Goal: Task Accomplishment & Management: Complete application form

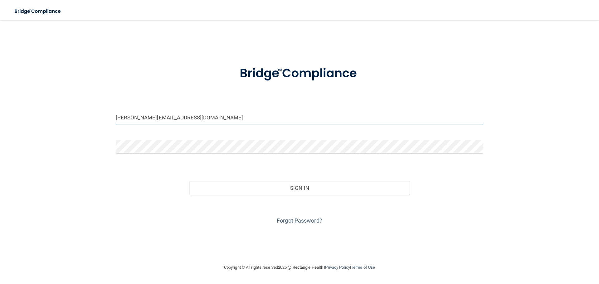
click at [208, 123] on input "alison.schwartzdds@gmail.com" at bounding box center [300, 117] width 368 height 14
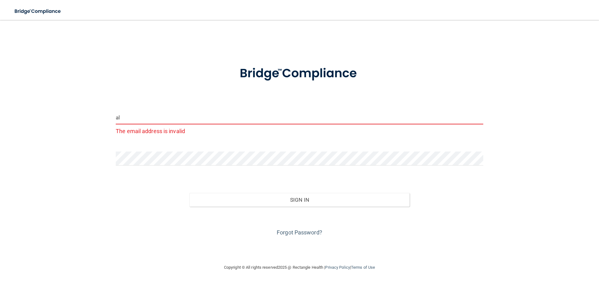
type input "a"
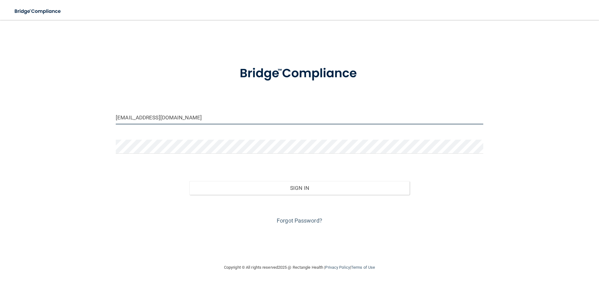
type input "Toddenaaman@gmail.com"
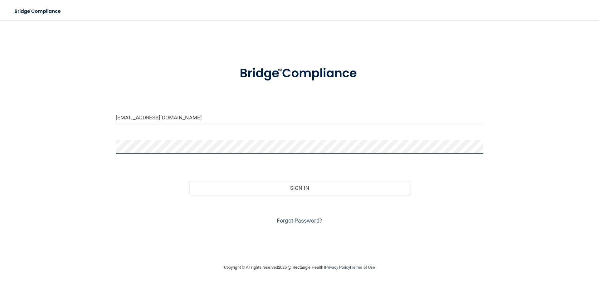
click at [94, 153] on div "Toddenaaman@gmail.com Invalid email/password. You don't have permission to acce…" at bounding box center [299, 142] width 574 height 232
click at [185, 284] on main "Toddenaaman@gmail.com Invalid email/password. You don't have permission to acce…" at bounding box center [299, 152] width 599 height 264
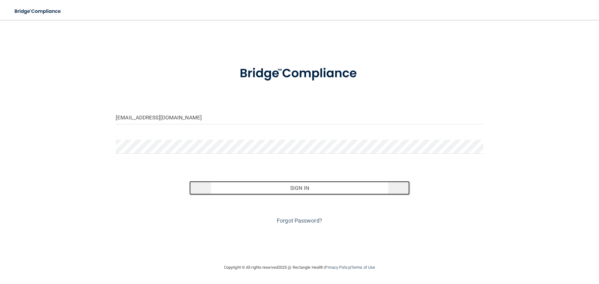
click at [286, 186] on button "Sign In" at bounding box center [299, 188] width 221 height 14
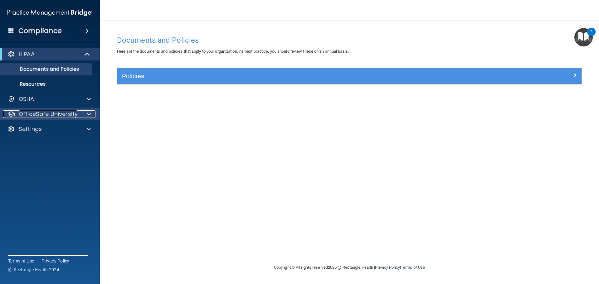
click at [55, 117] on p "OfficeSafe University" at bounding box center [48, 113] width 59 height 7
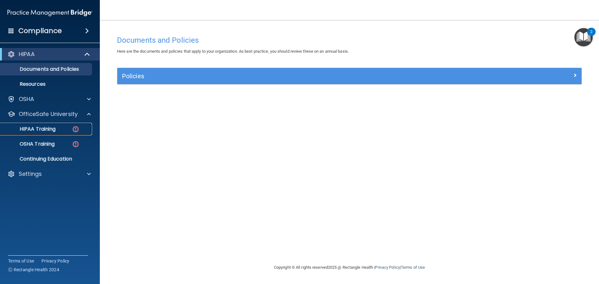
click at [49, 128] on p "HIPAA Training" at bounding box center [29, 129] width 51 height 6
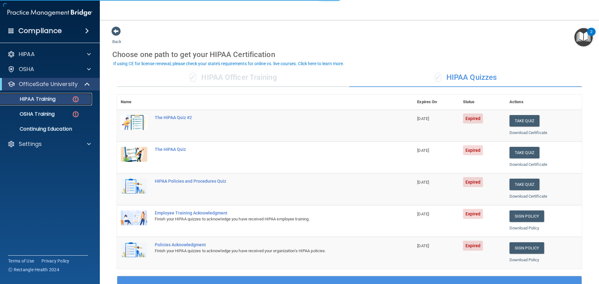
scroll to position [31, 0]
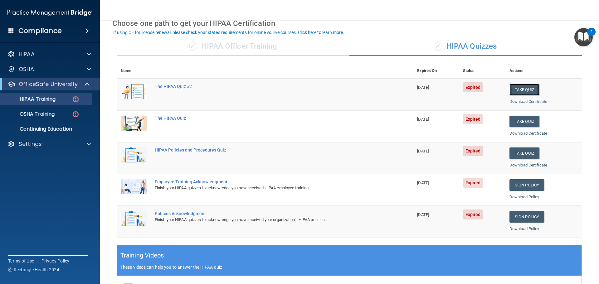
click at [518, 93] on button "Take Quiz" at bounding box center [525, 90] width 30 height 12
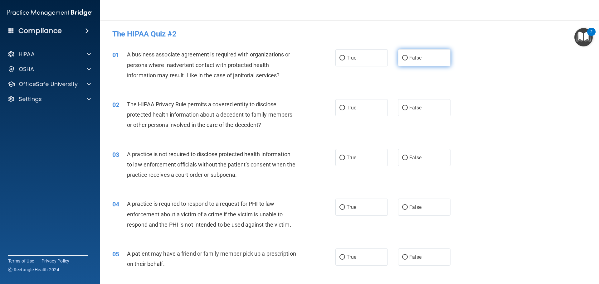
click at [418, 58] on span "False" at bounding box center [415, 58] width 12 height 6
click at [408, 58] on input "False" at bounding box center [405, 58] width 6 height 5
radio input "true"
click at [367, 106] on label "True" at bounding box center [361, 107] width 52 height 17
click at [345, 106] on input "True" at bounding box center [342, 108] width 6 height 5
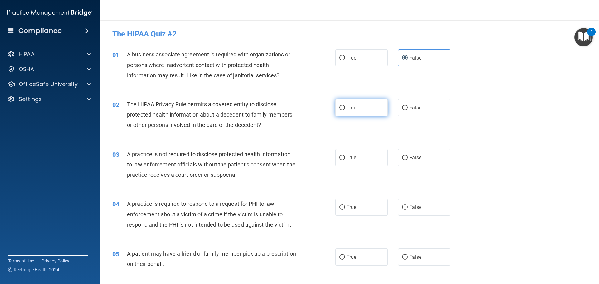
radio input "true"
click at [416, 153] on label "False" at bounding box center [424, 157] width 52 height 17
click at [408, 156] on input "False" at bounding box center [405, 158] width 6 height 5
radio input "true"
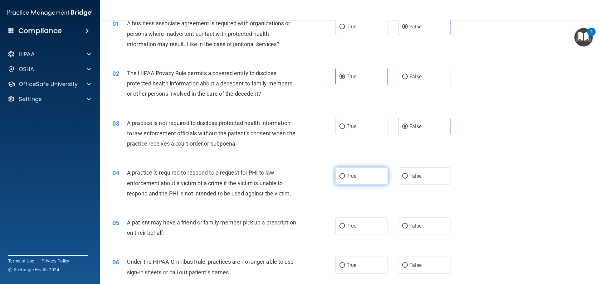
click at [377, 178] on label "True" at bounding box center [361, 176] width 52 height 17
click at [345, 178] on input "True" at bounding box center [342, 176] width 6 height 5
radio input "true"
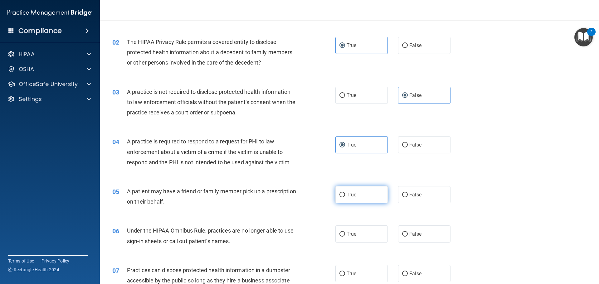
click at [357, 192] on label "True" at bounding box center [361, 194] width 52 height 17
click at [345, 193] on input "True" at bounding box center [342, 195] width 6 height 5
radio input "true"
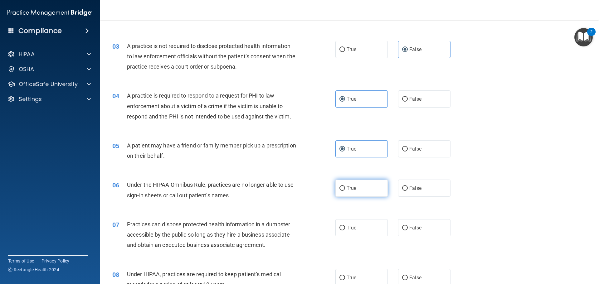
scroll to position [125, 0]
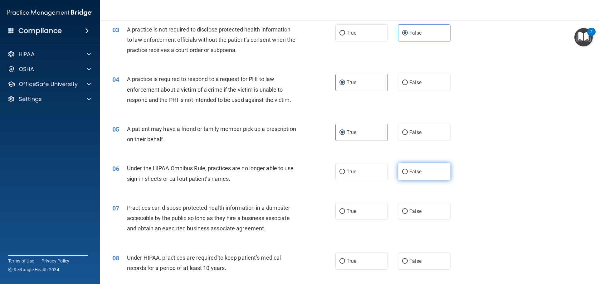
click at [408, 175] on label "False" at bounding box center [424, 171] width 52 height 17
click at [408, 174] on input "False" at bounding box center [405, 172] width 6 height 5
radio input "true"
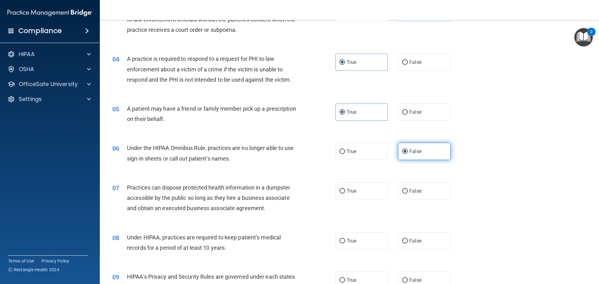
scroll to position [156, 0]
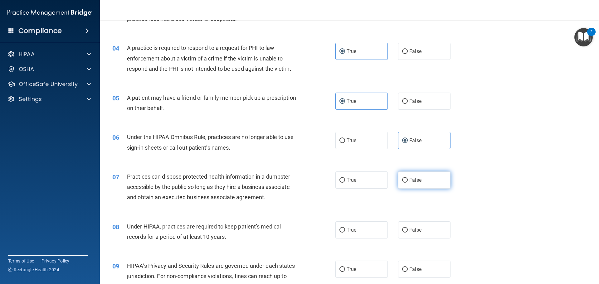
click at [410, 183] on label "False" at bounding box center [424, 180] width 52 height 17
click at [408, 183] on input "False" at bounding box center [405, 180] width 6 height 5
radio input "true"
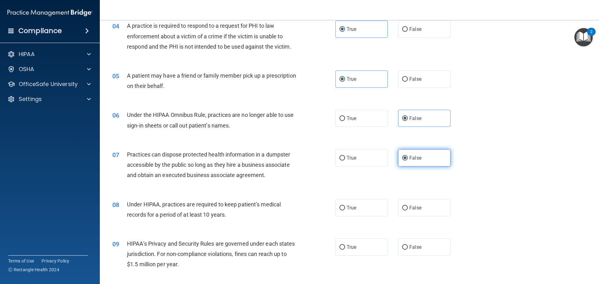
scroll to position [187, 0]
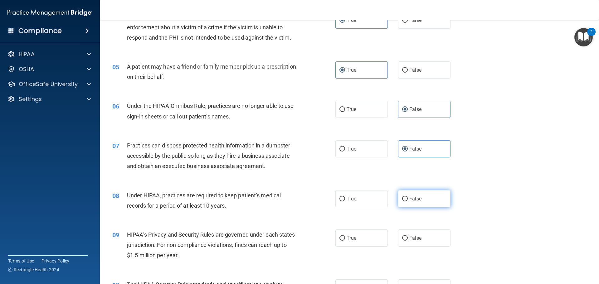
click at [411, 194] on label "False" at bounding box center [424, 198] width 52 height 17
click at [408, 197] on input "False" at bounding box center [405, 199] width 6 height 5
radio input "true"
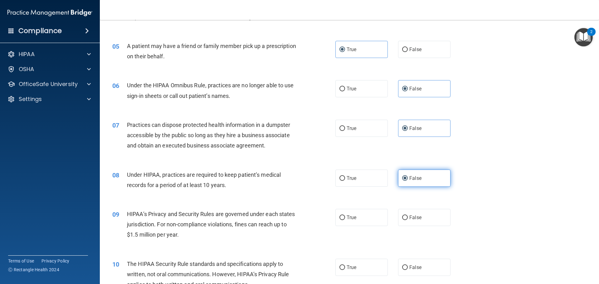
scroll to position [218, 0]
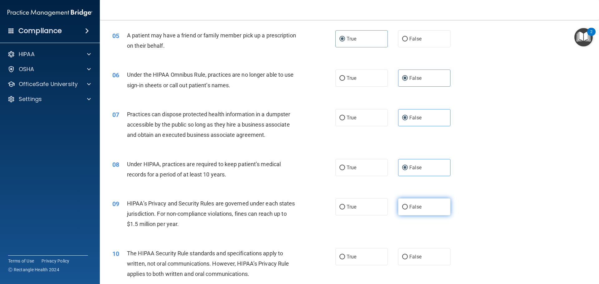
click at [411, 207] on span "False" at bounding box center [415, 207] width 12 height 6
click at [408, 207] on input "False" at bounding box center [405, 207] width 6 height 5
radio input "true"
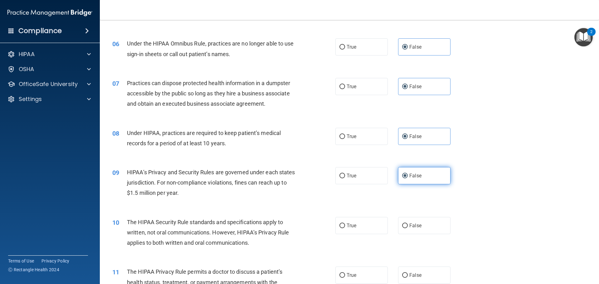
scroll to position [281, 0]
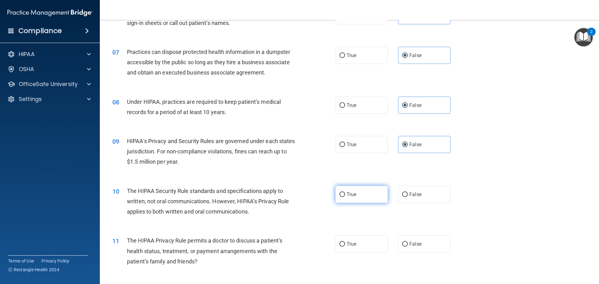
click at [373, 198] on label "True" at bounding box center [361, 194] width 52 height 17
click at [345, 197] on input "True" at bounding box center [342, 195] width 6 height 5
radio input "true"
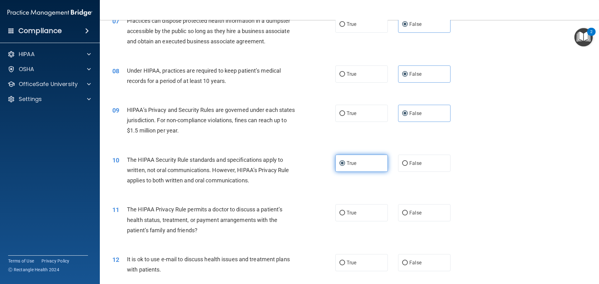
scroll to position [343, 0]
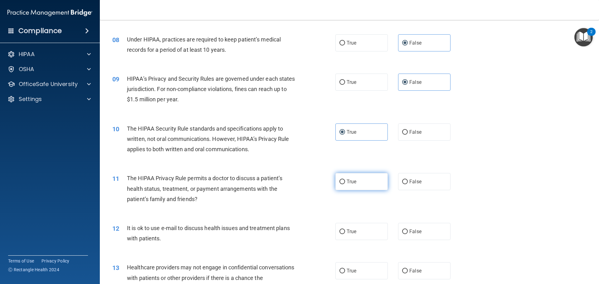
click at [373, 188] on label "True" at bounding box center [361, 181] width 52 height 17
click at [345, 184] on input "True" at bounding box center [342, 182] width 6 height 5
radio input "true"
click at [357, 229] on label "True" at bounding box center [361, 231] width 52 height 17
click at [345, 230] on input "True" at bounding box center [342, 232] width 6 height 5
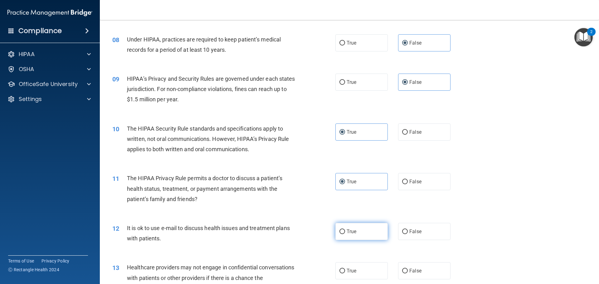
radio input "true"
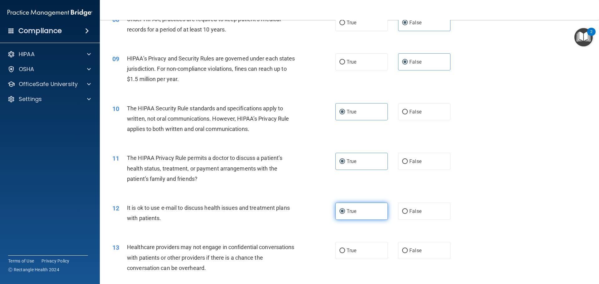
scroll to position [374, 0]
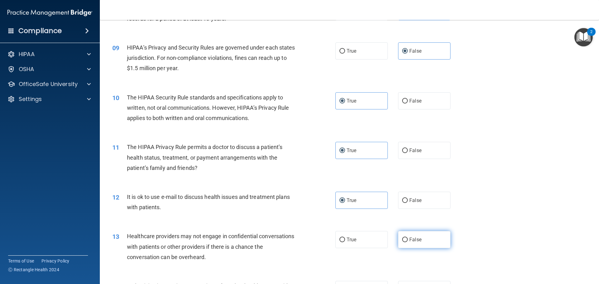
click at [414, 241] on span "False" at bounding box center [415, 240] width 12 height 6
click at [408, 241] on input "False" at bounding box center [405, 240] width 6 height 5
radio input "true"
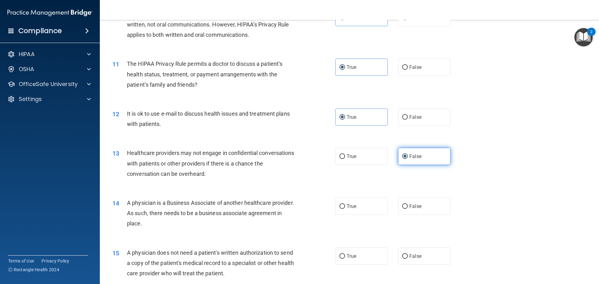
scroll to position [468, 0]
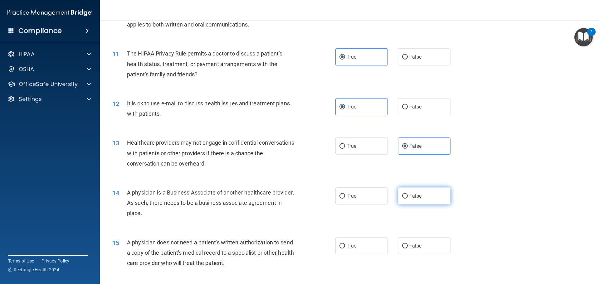
click at [418, 197] on span "False" at bounding box center [415, 196] width 12 height 6
click at [408, 197] on input "False" at bounding box center [405, 196] width 6 height 5
radio input "true"
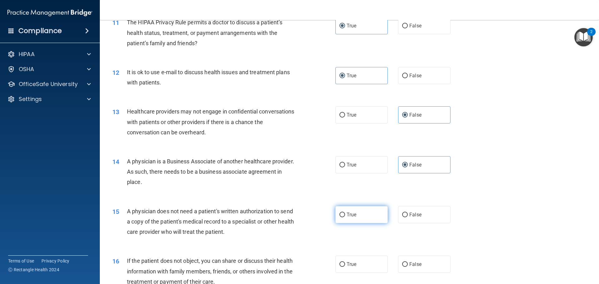
click at [349, 215] on span "True" at bounding box center [352, 215] width 10 height 6
click at [345, 215] on input "True" at bounding box center [342, 215] width 6 height 5
radio input "true"
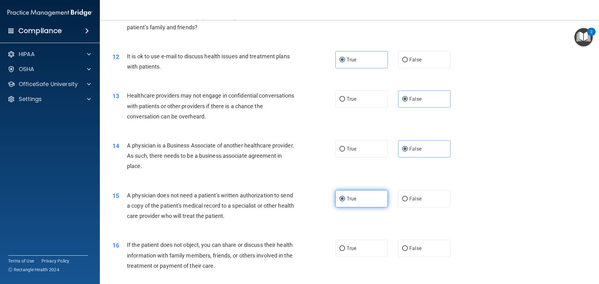
scroll to position [530, 0]
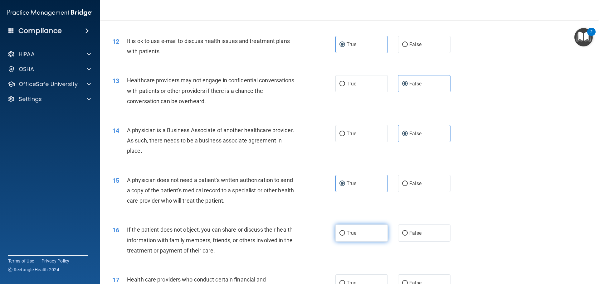
click at [352, 227] on label "True" at bounding box center [361, 233] width 52 height 17
click at [345, 231] on input "True" at bounding box center [342, 233] width 6 height 5
radio input "true"
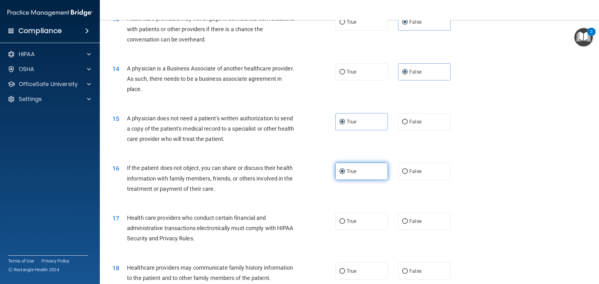
scroll to position [593, 0]
click at [349, 221] on span "True" at bounding box center [352, 221] width 10 height 6
click at [345, 221] on input "True" at bounding box center [342, 221] width 6 height 5
radio input "true"
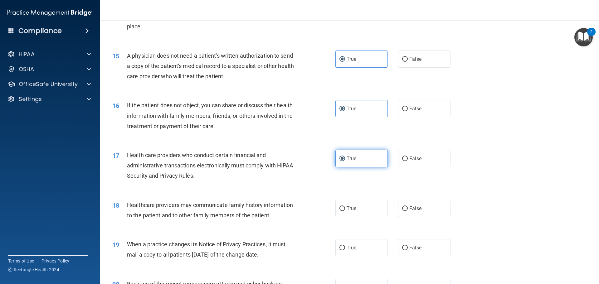
scroll to position [655, 0]
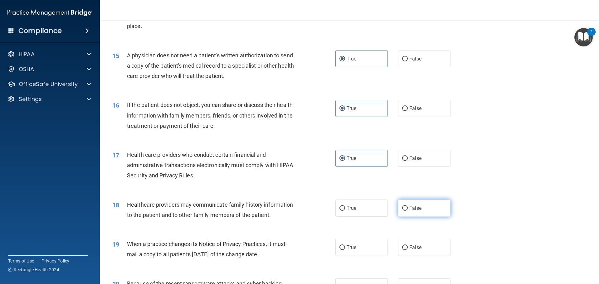
click at [409, 210] on span "False" at bounding box center [415, 208] width 12 height 6
click at [408, 210] on input "False" at bounding box center [405, 208] width 6 height 5
radio input "true"
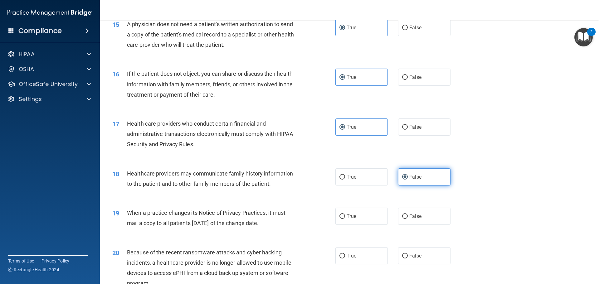
click at [409, 210] on label "False" at bounding box center [424, 216] width 52 height 17
click at [408, 214] on input "False" at bounding box center [405, 216] width 6 height 5
radio input "true"
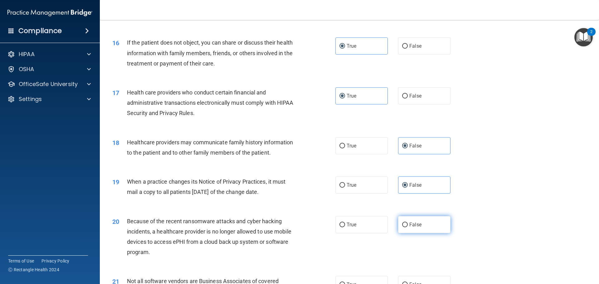
click at [412, 225] on span "False" at bounding box center [415, 225] width 12 height 6
click at [408, 225] on input "False" at bounding box center [405, 225] width 6 height 5
radio input "true"
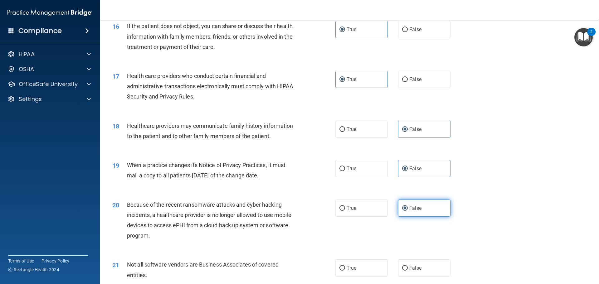
scroll to position [749, 0]
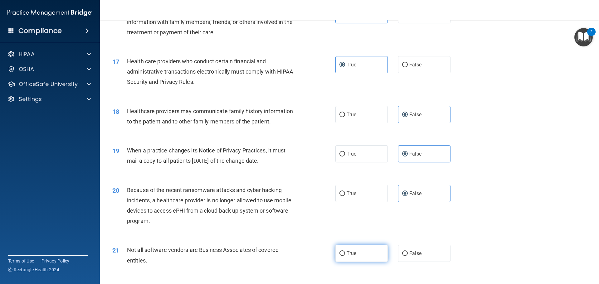
click at [354, 257] on label "True" at bounding box center [361, 253] width 52 height 17
click at [345, 256] on input "True" at bounding box center [342, 253] width 6 height 5
radio input "true"
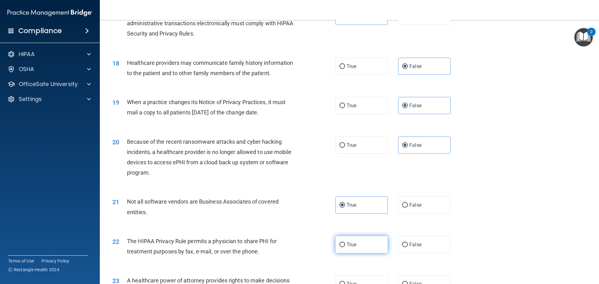
scroll to position [811, 0]
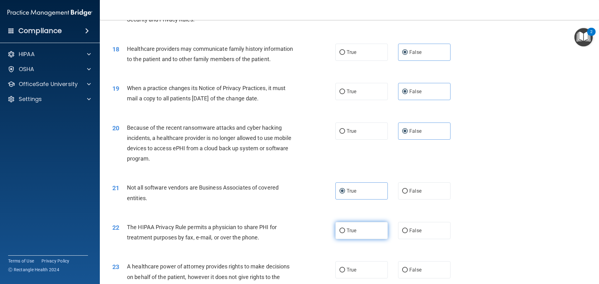
click at [365, 236] on label "True" at bounding box center [361, 230] width 52 height 17
click at [345, 233] on input "True" at bounding box center [342, 231] width 6 height 5
radio input "true"
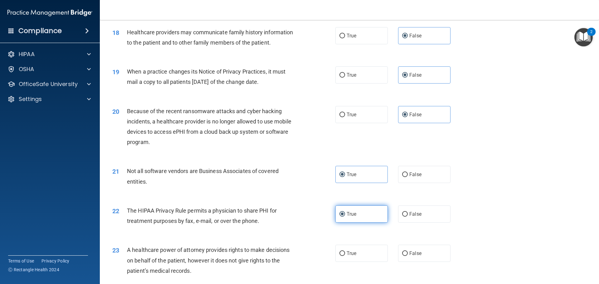
scroll to position [842, 0]
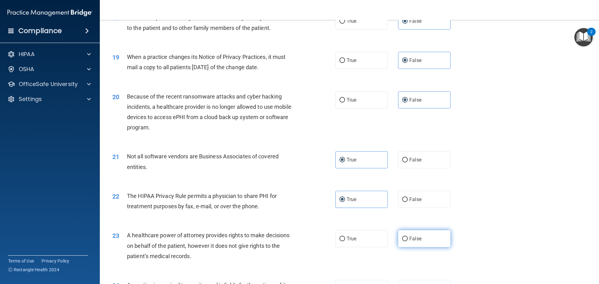
click at [410, 242] on label "False" at bounding box center [424, 238] width 52 height 17
click at [408, 241] on input "False" at bounding box center [405, 239] width 6 height 5
radio input "true"
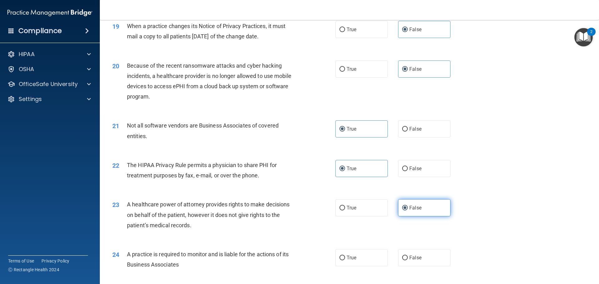
scroll to position [874, 0]
click at [408, 253] on label "False" at bounding box center [424, 257] width 52 height 17
click at [408, 256] on input "False" at bounding box center [405, 258] width 6 height 5
radio input "true"
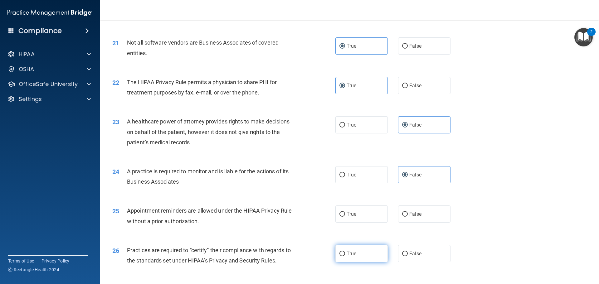
scroll to position [967, 0]
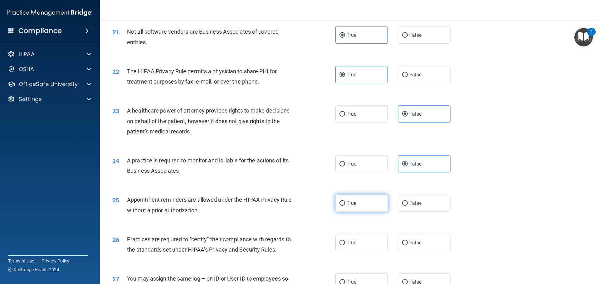
click at [362, 196] on label "True" at bounding box center [361, 203] width 52 height 17
click at [345, 201] on input "True" at bounding box center [342, 203] width 6 height 5
radio input "true"
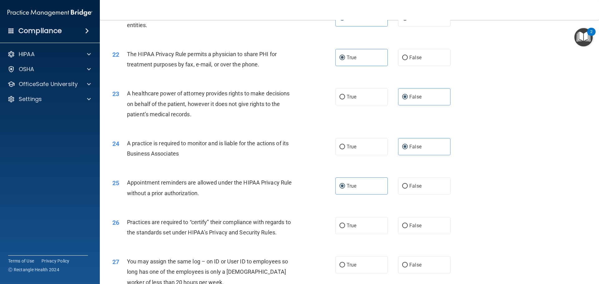
scroll to position [998, 0]
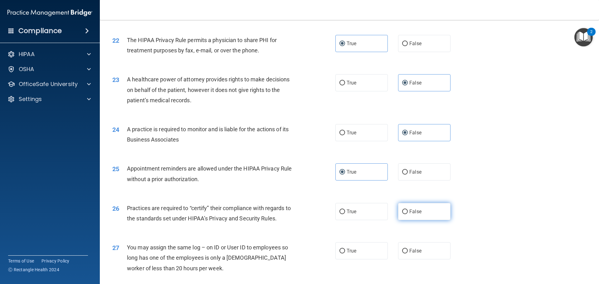
click at [404, 207] on label "False" at bounding box center [424, 211] width 52 height 17
click at [404, 210] on input "False" at bounding box center [405, 212] width 6 height 5
radio input "true"
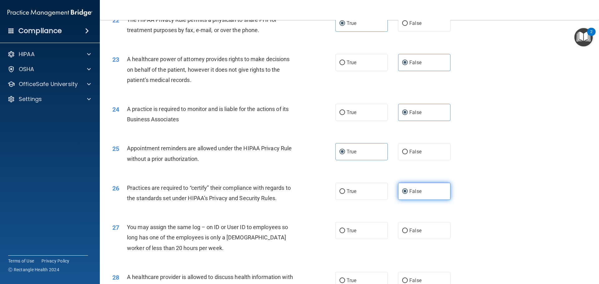
scroll to position [1030, 0]
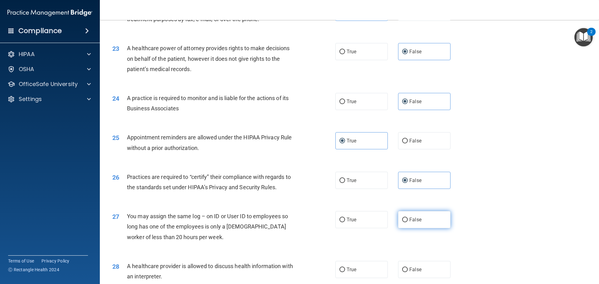
click at [409, 220] on span "False" at bounding box center [415, 220] width 12 height 6
click at [408, 220] on input "False" at bounding box center [405, 220] width 6 height 5
radio input "true"
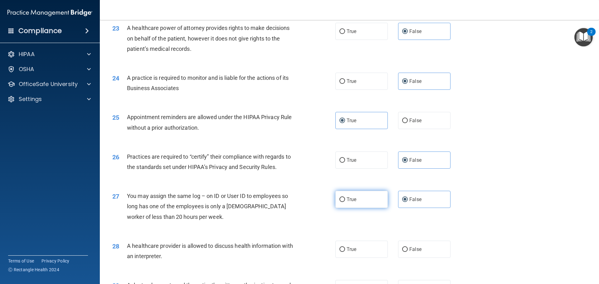
scroll to position [1061, 0]
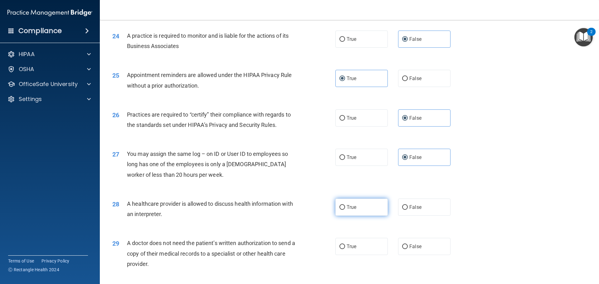
click at [358, 211] on label "True" at bounding box center [361, 207] width 52 height 17
click at [345, 210] on input "True" at bounding box center [342, 207] width 6 height 5
radio input "true"
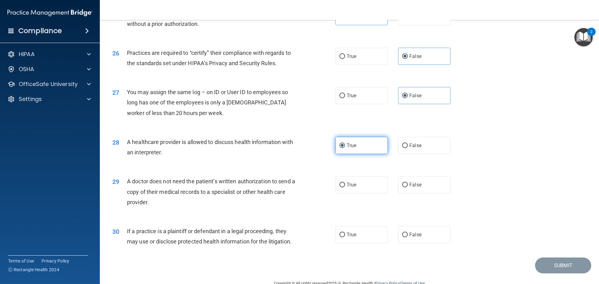
scroll to position [1154, 0]
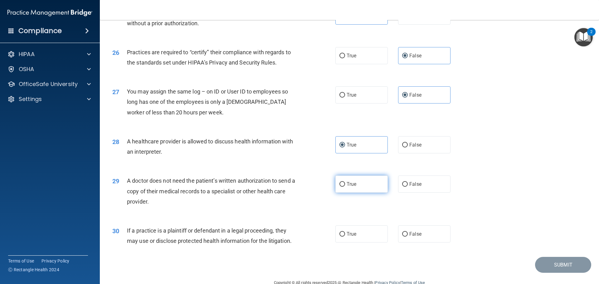
click at [358, 190] on label "True" at bounding box center [361, 184] width 52 height 17
click at [345, 187] on input "True" at bounding box center [342, 184] width 6 height 5
radio input "true"
click at [349, 240] on label "True" at bounding box center [361, 234] width 52 height 17
click at [345, 237] on input "True" at bounding box center [342, 234] width 6 height 5
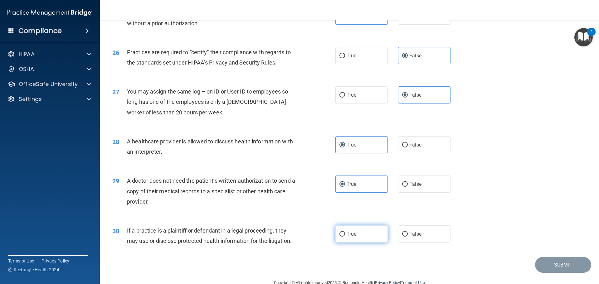
radio input "true"
click at [562, 268] on button "Submit" at bounding box center [563, 265] width 56 height 16
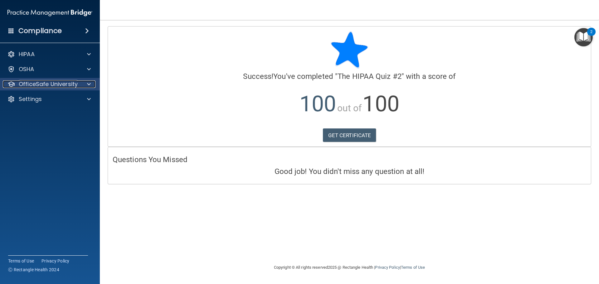
click at [68, 84] on p "OfficeSafe University" at bounding box center [48, 83] width 59 height 7
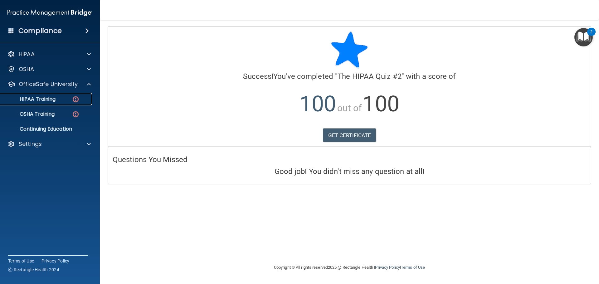
click at [66, 95] on link "HIPAA Training" at bounding box center [43, 99] width 98 height 12
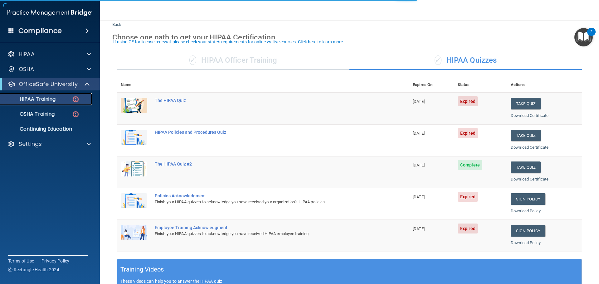
scroll to position [31, 0]
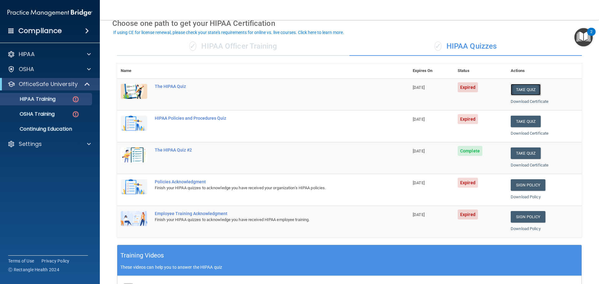
click at [528, 90] on button "Take Quiz" at bounding box center [526, 90] width 30 height 12
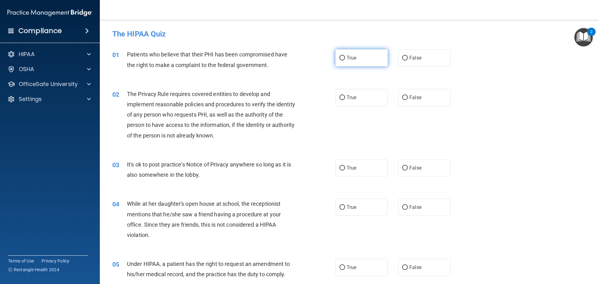
click at [350, 58] on span "True" at bounding box center [352, 58] width 10 height 6
click at [345, 58] on input "True" at bounding box center [342, 58] width 6 height 5
radio input "true"
click at [346, 111] on div "02 The Privacy Rule requires covered entities to develop and implement reasonab…" at bounding box center [350, 116] width 484 height 71
click at [348, 101] on label "True" at bounding box center [361, 97] width 52 height 17
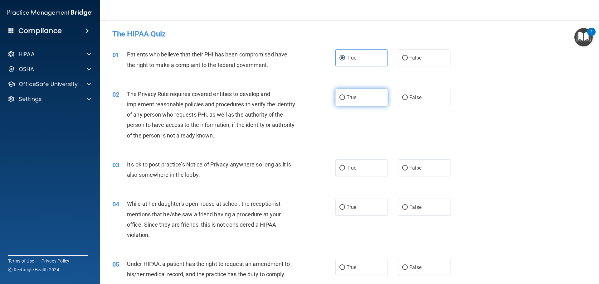
click at [345, 100] on input "True" at bounding box center [342, 97] width 6 height 5
radio input "true"
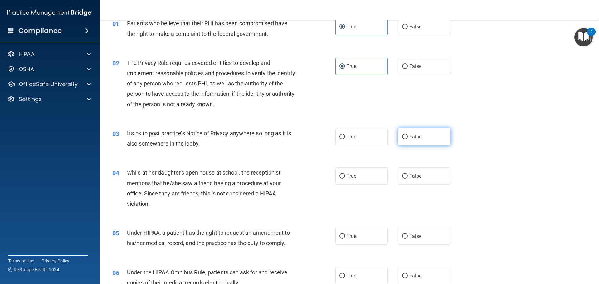
click at [420, 139] on label "False" at bounding box center [424, 136] width 52 height 17
click at [408, 139] on input "False" at bounding box center [405, 137] width 6 height 5
radio input "true"
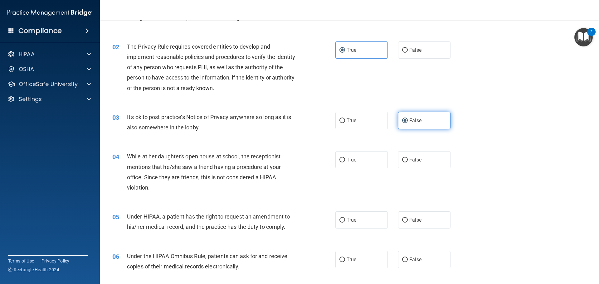
scroll to position [62, 0]
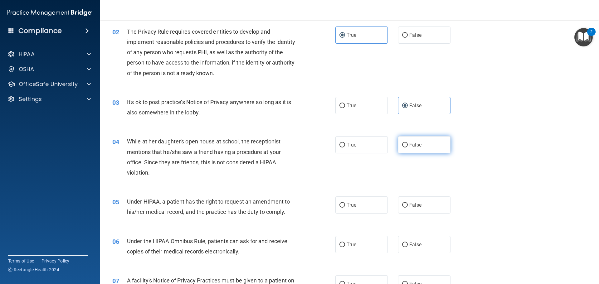
click at [420, 147] on label "False" at bounding box center [424, 144] width 52 height 17
click at [408, 147] on input "False" at bounding box center [405, 145] width 6 height 5
radio input "true"
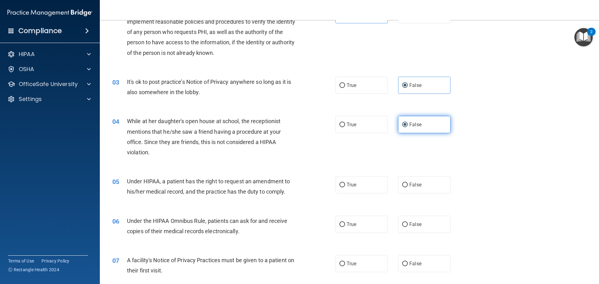
scroll to position [94, 0]
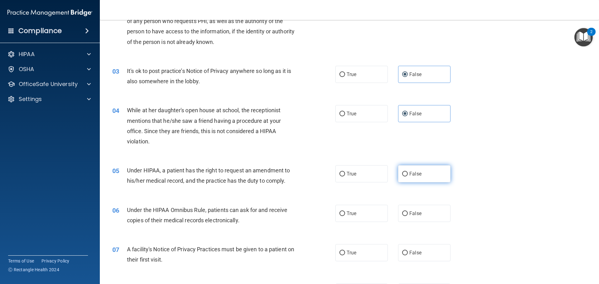
click at [424, 180] on label "False" at bounding box center [424, 173] width 52 height 17
click at [408, 177] on input "False" at bounding box center [405, 174] width 6 height 5
radio input "true"
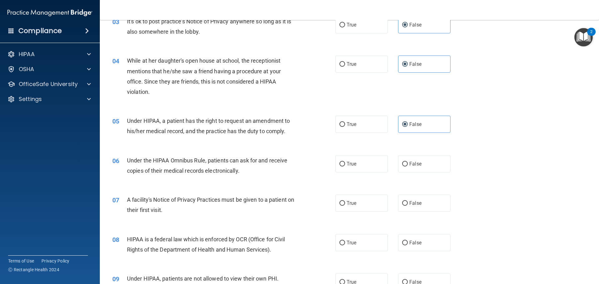
scroll to position [156, 0]
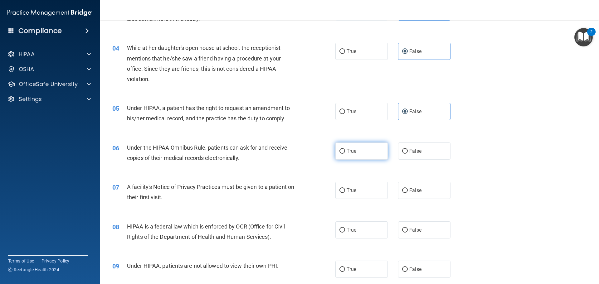
click at [360, 158] on label "True" at bounding box center [361, 151] width 52 height 17
click at [345, 154] on input "True" at bounding box center [342, 151] width 6 height 5
radio input "true"
click at [356, 184] on label "True" at bounding box center [361, 190] width 52 height 17
click at [345, 188] on input "True" at bounding box center [342, 190] width 6 height 5
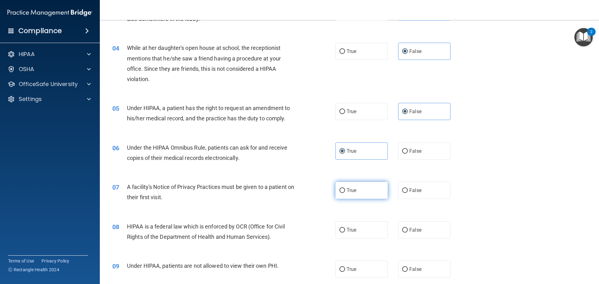
radio input "true"
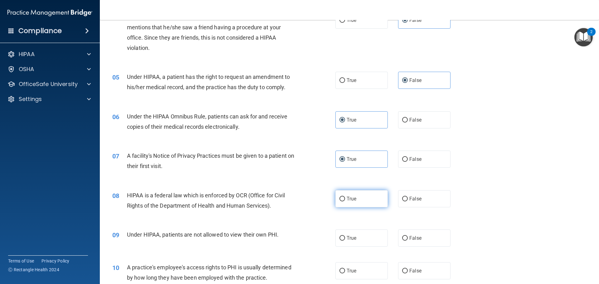
click at [354, 206] on label "True" at bounding box center [361, 198] width 52 height 17
click at [345, 202] on input "True" at bounding box center [342, 199] width 6 height 5
radio input "true"
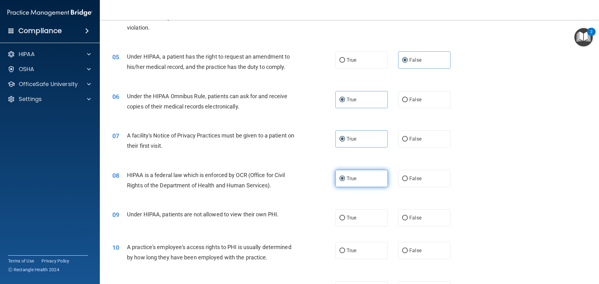
scroll to position [218, 0]
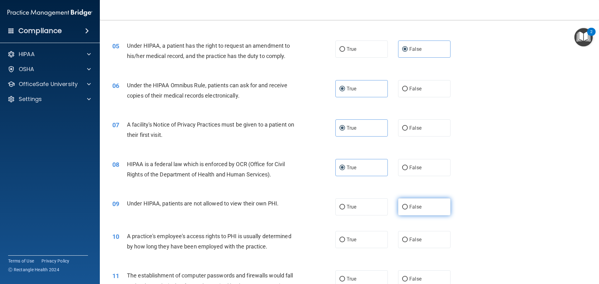
click at [407, 203] on label "False" at bounding box center [424, 206] width 52 height 17
click at [407, 205] on input "False" at bounding box center [405, 207] width 6 height 5
radio input "true"
click at [413, 238] on span "False" at bounding box center [415, 240] width 12 height 6
click at [408, 238] on input "False" at bounding box center [405, 240] width 6 height 5
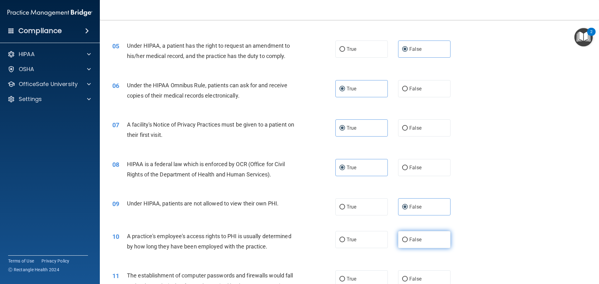
radio input "true"
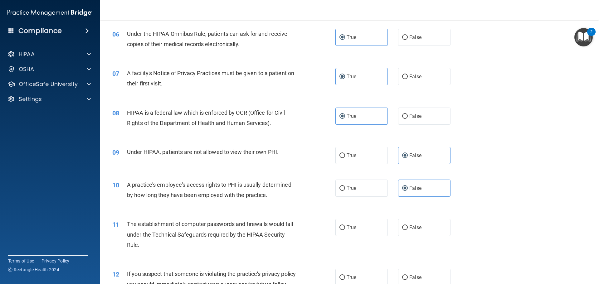
scroll to position [281, 0]
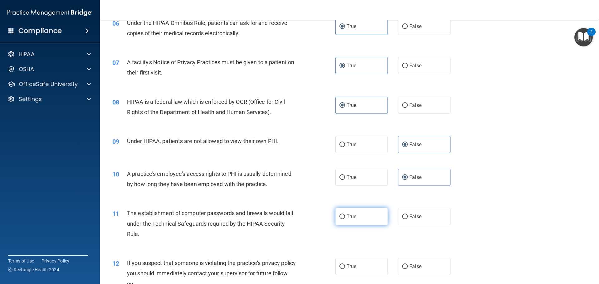
click at [362, 212] on label "True" at bounding box center [361, 216] width 52 height 17
click at [345, 215] on input "True" at bounding box center [342, 217] width 6 height 5
radio input "true"
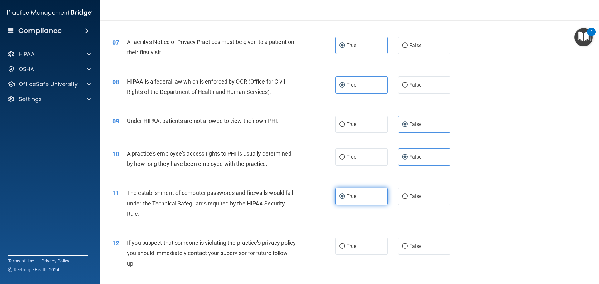
scroll to position [312, 0]
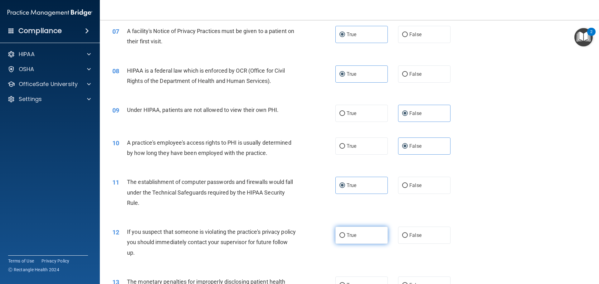
click at [355, 227] on label "True" at bounding box center [361, 235] width 52 height 17
click at [345, 233] on input "True" at bounding box center [342, 235] width 6 height 5
radio input "true"
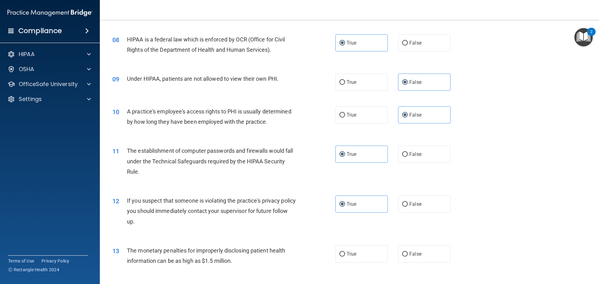
scroll to position [437, 0]
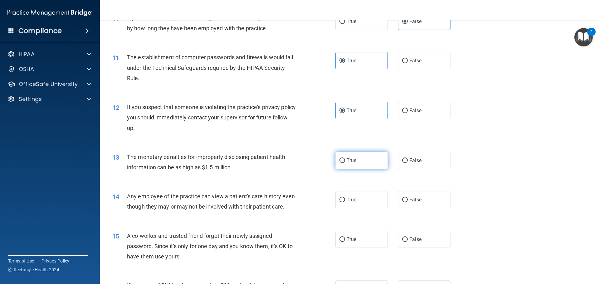
click at [352, 163] on span "True" at bounding box center [352, 161] width 10 height 6
click at [345, 163] on input "True" at bounding box center [342, 161] width 6 height 5
radio input "true"
click at [412, 206] on label "False" at bounding box center [424, 199] width 52 height 17
click at [408, 202] on input "False" at bounding box center [405, 200] width 6 height 5
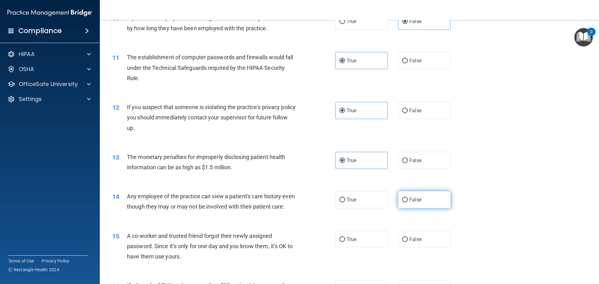
radio input "true"
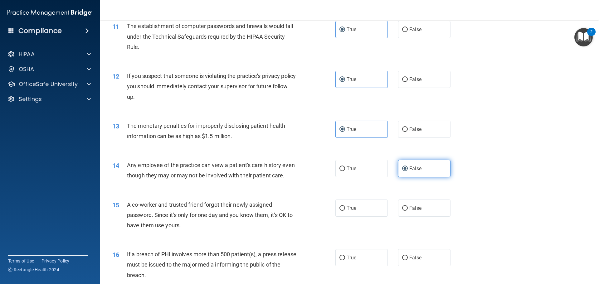
scroll to position [499, 0]
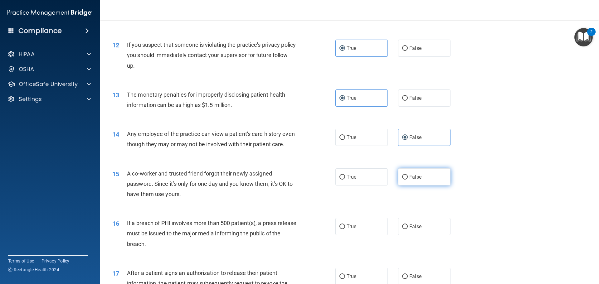
click at [417, 186] on label "False" at bounding box center [424, 176] width 52 height 17
click at [408, 180] on input "False" at bounding box center [405, 177] width 6 height 5
radio input "true"
click at [380, 235] on label "True" at bounding box center [361, 226] width 52 height 17
click at [345, 229] on input "True" at bounding box center [342, 227] width 6 height 5
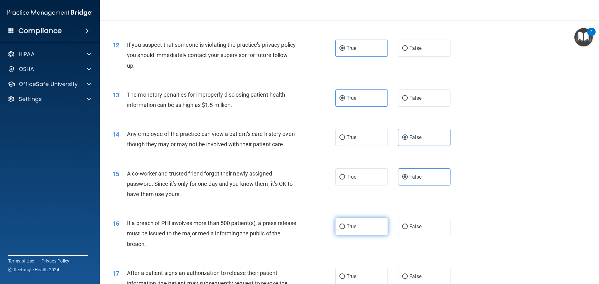
radio input "true"
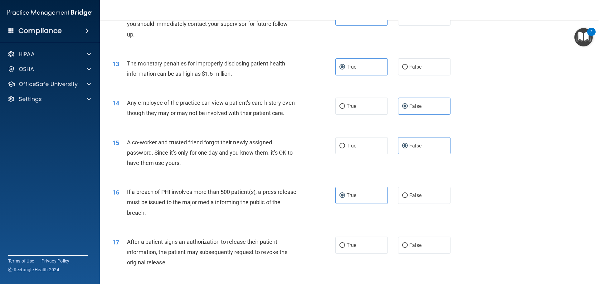
scroll to position [562, 0]
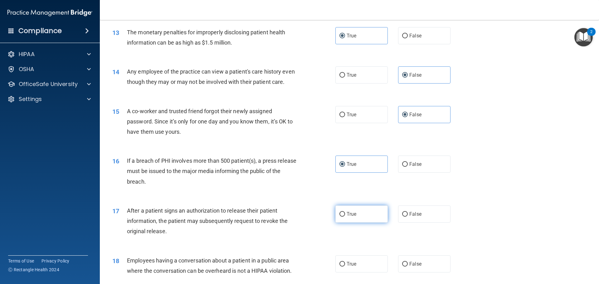
click at [378, 220] on label "True" at bounding box center [361, 214] width 52 height 17
click at [345, 217] on input "True" at bounding box center [342, 214] width 6 height 5
radio input "true"
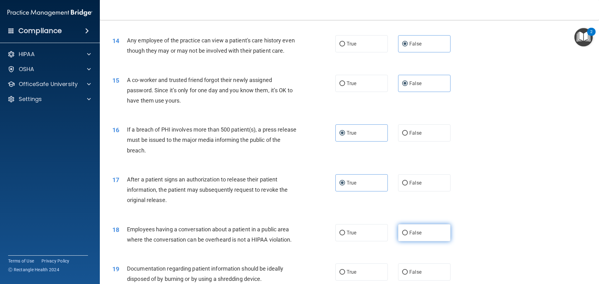
click at [401, 239] on label "False" at bounding box center [424, 232] width 52 height 17
click at [402, 236] on input "False" at bounding box center [405, 233] width 6 height 5
radio input "true"
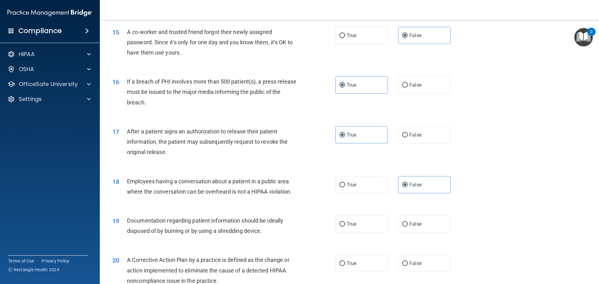
scroll to position [655, 0]
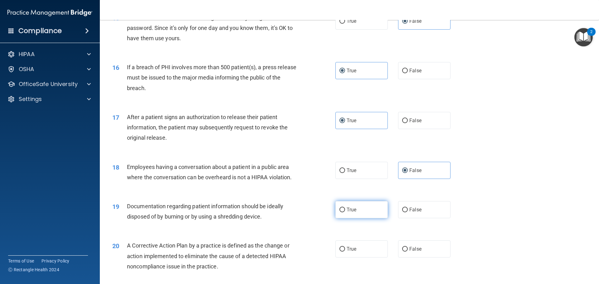
click at [366, 218] on label "True" at bounding box center [361, 209] width 52 height 17
click at [345, 212] on input "True" at bounding box center [342, 210] width 6 height 5
radio input "true"
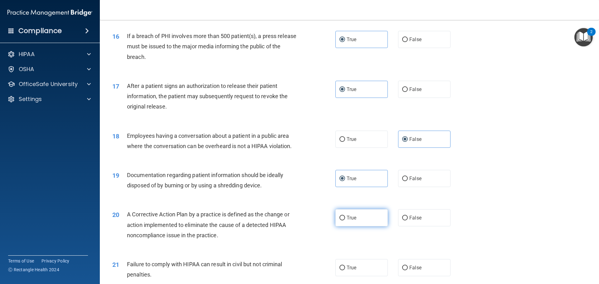
click at [366, 227] on label "True" at bounding box center [361, 217] width 52 height 17
click at [345, 221] on input "True" at bounding box center [342, 218] width 6 height 5
radio input "true"
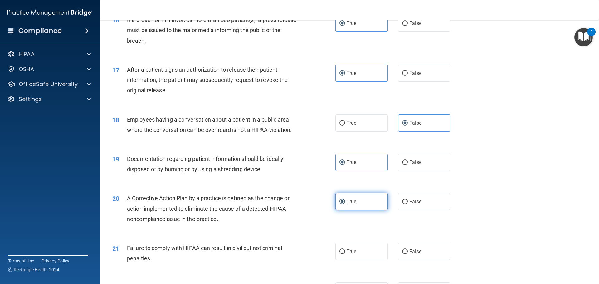
scroll to position [718, 0]
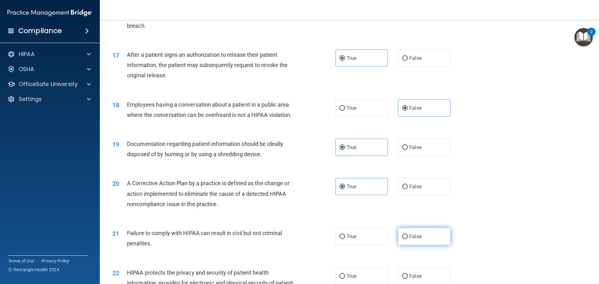
click at [408, 241] on label "False" at bounding box center [424, 236] width 52 height 17
click at [408, 239] on input "False" at bounding box center [405, 237] width 6 height 5
radio input "true"
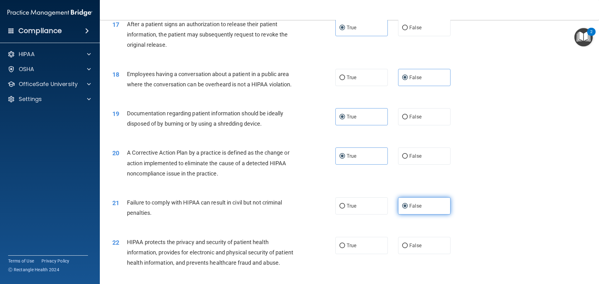
scroll to position [749, 0]
click at [364, 252] on label "True" at bounding box center [361, 245] width 52 height 17
click at [345, 248] on input "True" at bounding box center [342, 245] width 6 height 5
radio input "true"
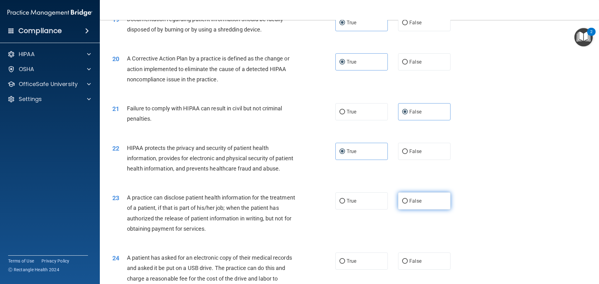
click at [411, 204] on span "False" at bounding box center [415, 201] width 12 height 6
click at [408, 204] on input "False" at bounding box center [405, 201] width 6 height 5
radio input "true"
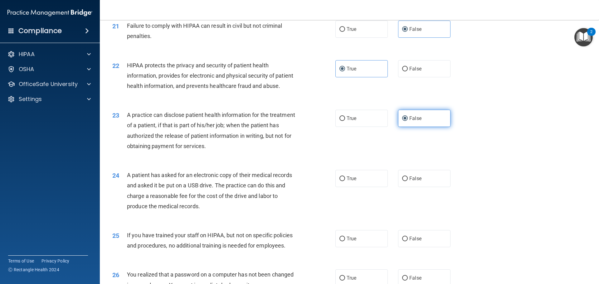
scroll to position [936, 0]
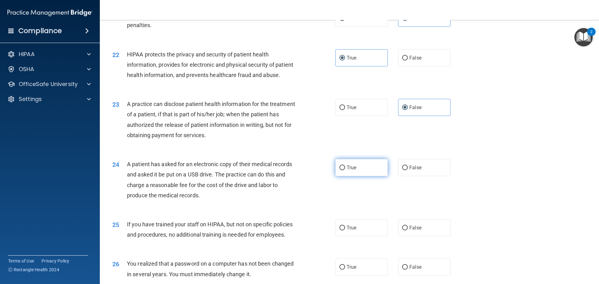
click at [366, 176] on label "True" at bounding box center [361, 167] width 52 height 17
click at [345, 170] on input "True" at bounding box center [342, 168] width 6 height 5
radio input "true"
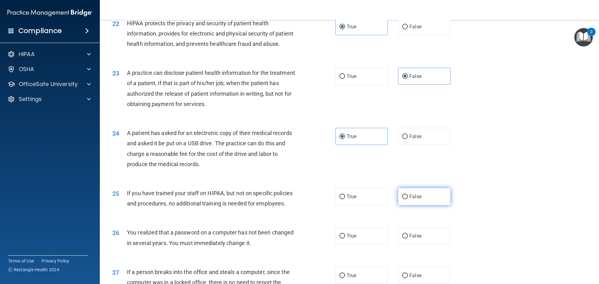
click at [407, 205] on label "False" at bounding box center [424, 196] width 52 height 17
click at [407, 199] on input "False" at bounding box center [405, 197] width 6 height 5
radio input "true"
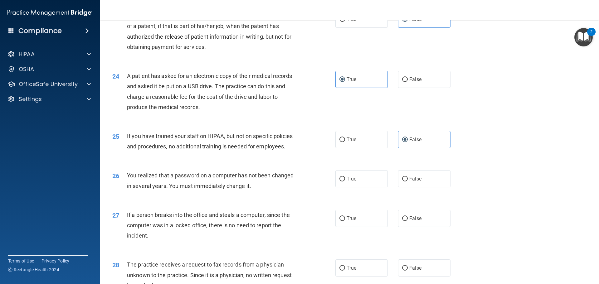
scroll to position [1030, 0]
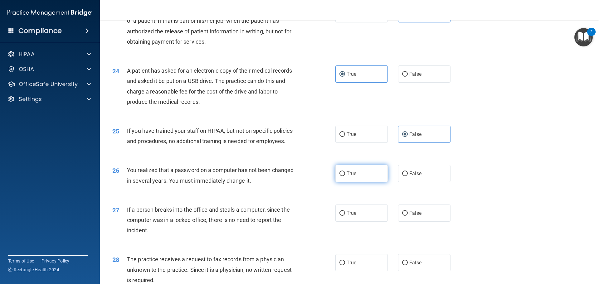
click at [359, 182] on label "True" at bounding box center [361, 173] width 52 height 17
click at [345, 176] on input "True" at bounding box center [342, 174] width 6 height 5
radio input "true"
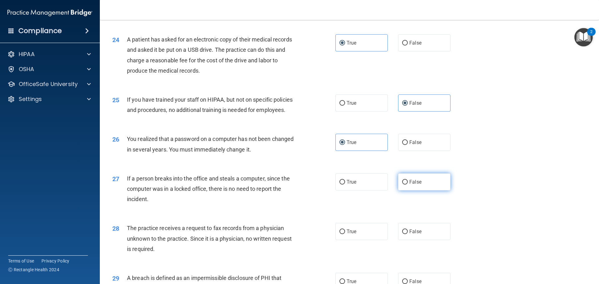
click at [424, 191] on label "False" at bounding box center [424, 181] width 52 height 17
click at [408, 185] on input "False" at bounding box center [405, 182] width 6 height 5
radio input "true"
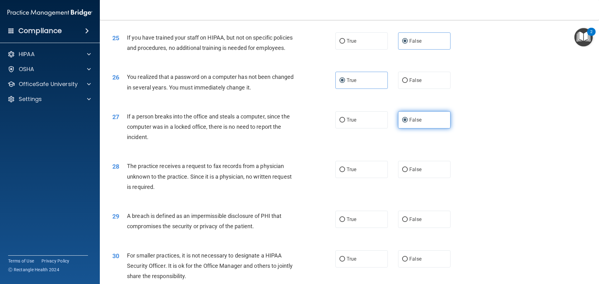
scroll to position [1123, 0]
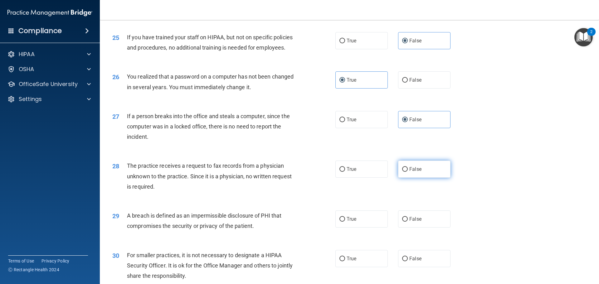
click at [412, 178] on label "False" at bounding box center [424, 169] width 52 height 17
click at [408, 172] on input "False" at bounding box center [405, 169] width 6 height 5
radio input "true"
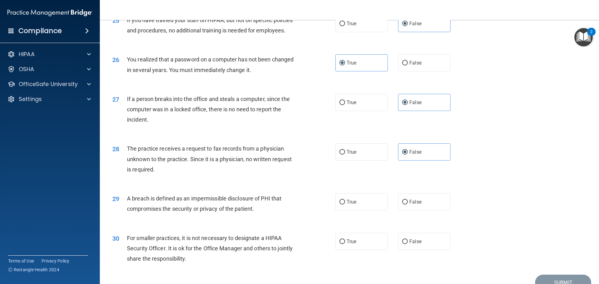
scroll to position [1154, 0]
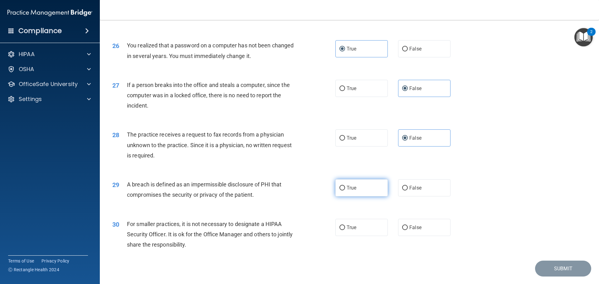
click at [339, 191] on input "True" at bounding box center [342, 188] width 6 height 5
radio input "true"
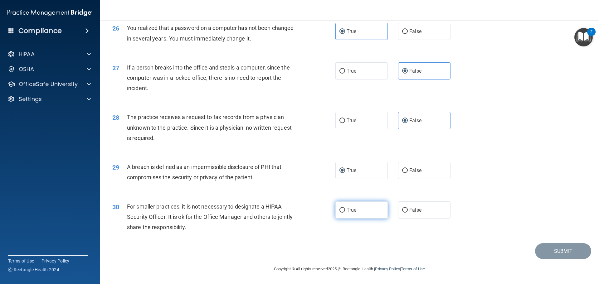
scroll to position [1193, 0]
click at [412, 212] on span "False" at bounding box center [415, 210] width 12 height 6
click at [408, 212] on input "False" at bounding box center [405, 210] width 6 height 5
radio input "true"
click at [550, 252] on button "Submit" at bounding box center [563, 251] width 56 height 16
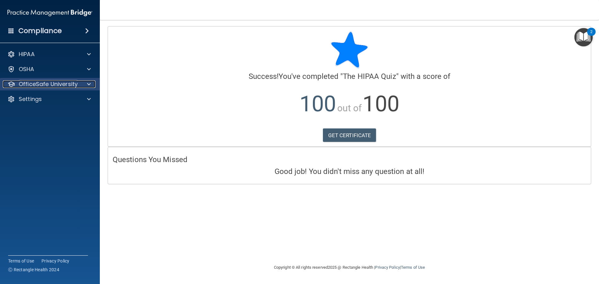
click at [59, 81] on p "OfficeSafe University" at bounding box center [48, 83] width 59 height 7
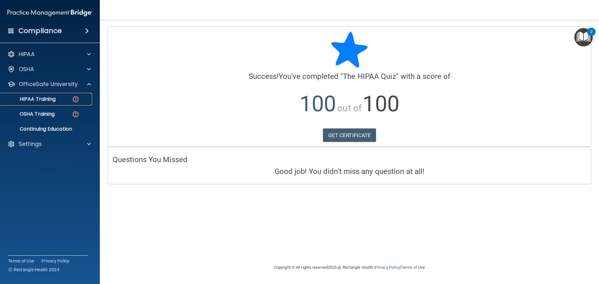
click at [53, 98] on p "HIPAA Training" at bounding box center [29, 99] width 51 height 6
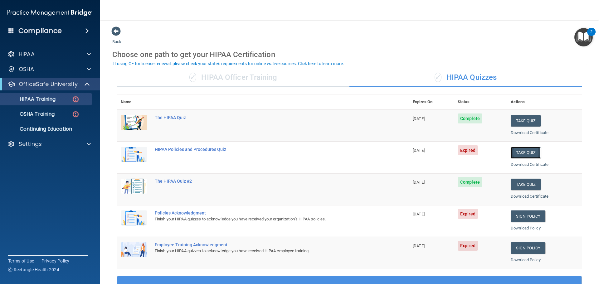
click at [518, 149] on button "Take Quiz" at bounding box center [526, 153] width 30 height 12
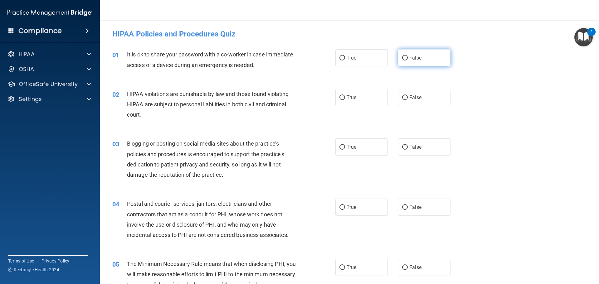
click at [416, 55] on span "False" at bounding box center [415, 58] width 12 height 6
click at [408, 56] on input "False" at bounding box center [405, 58] width 6 height 5
radio input "true"
click at [353, 94] on label "True" at bounding box center [361, 97] width 52 height 17
click at [345, 95] on input "True" at bounding box center [342, 97] width 6 height 5
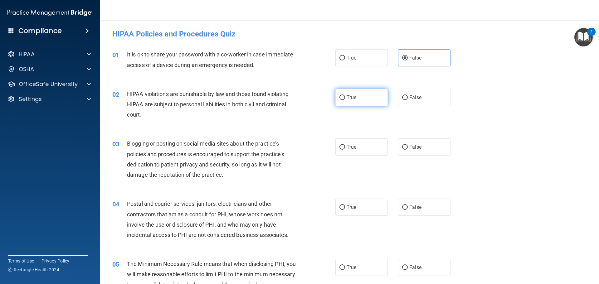
radio input "true"
click at [429, 155] on label "False" at bounding box center [424, 147] width 52 height 17
click at [408, 150] on input "False" at bounding box center [405, 147] width 6 height 5
radio input "true"
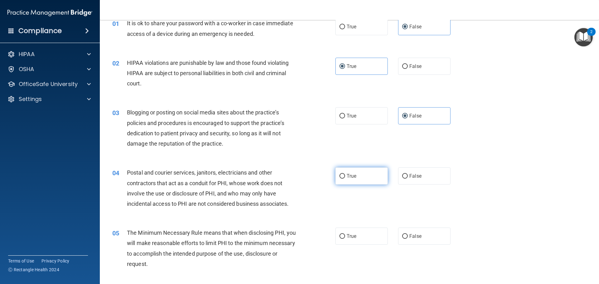
click at [377, 178] on label "True" at bounding box center [361, 176] width 52 height 17
click at [345, 178] on input "True" at bounding box center [342, 176] width 6 height 5
radio input "true"
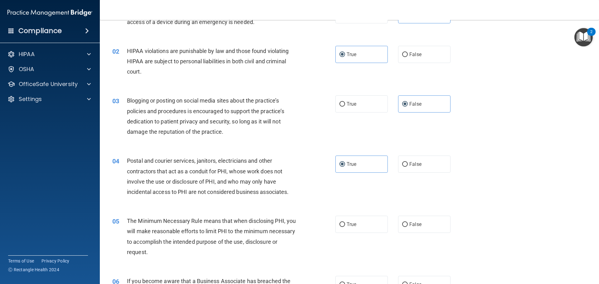
scroll to position [62, 0]
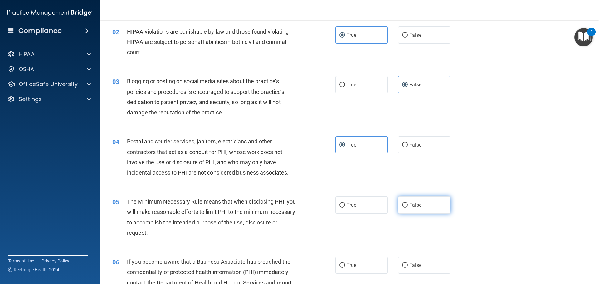
click at [416, 206] on span "False" at bounding box center [415, 205] width 12 height 6
click at [408, 206] on input "False" at bounding box center [405, 205] width 6 height 5
radio input "true"
click at [370, 208] on label "True" at bounding box center [361, 205] width 52 height 17
click at [345, 208] on input "True" at bounding box center [342, 205] width 6 height 5
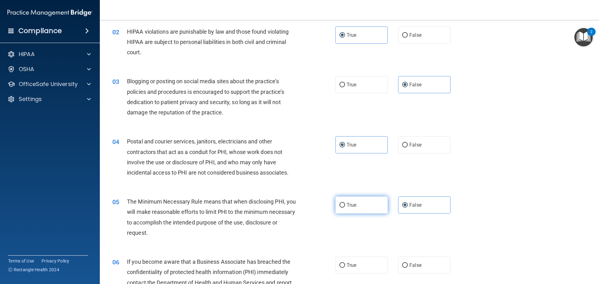
radio input "true"
radio input "false"
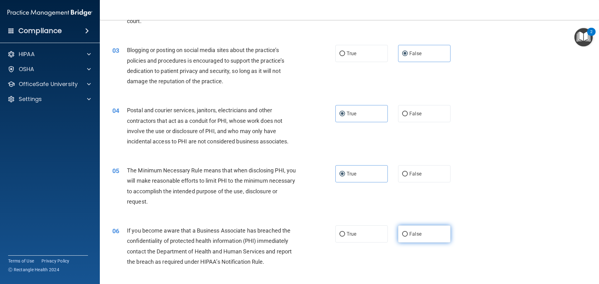
click at [408, 242] on label "False" at bounding box center [424, 234] width 52 height 17
click at [408, 237] on input "False" at bounding box center [405, 234] width 6 height 5
radio input "true"
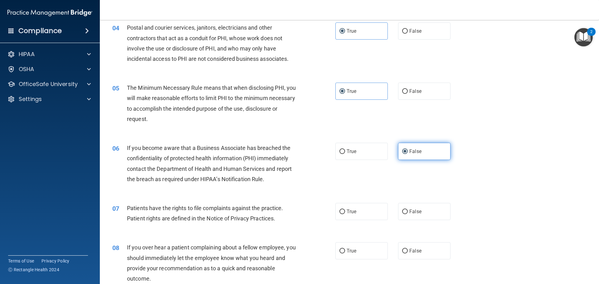
scroll to position [187, 0]
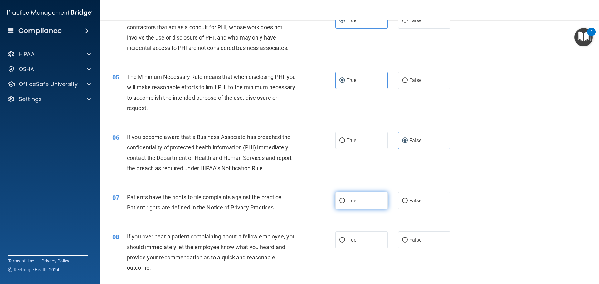
click at [363, 204] on label "True" at bounding box center [361, 200] width 52 height 17
click at [345, 203] on input "True" at bounding box center [342, 201] width 6 height 5
radio input "true"
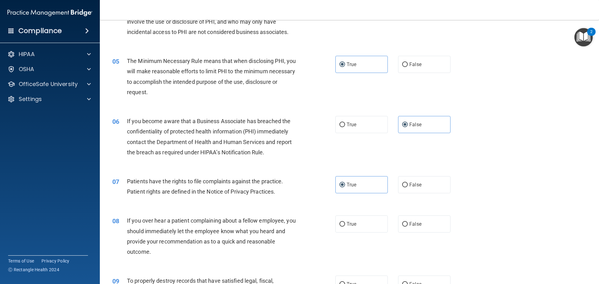
scroll to position [218, 0]
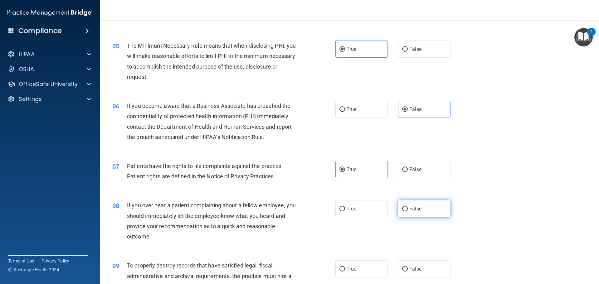
click at [413, 209] on span "False" at bounding box center [415, 209] width 12 height 6
click at [408, 209] on input "False" at bounding box center [405, 209] width 6 height 5
radio input "true"
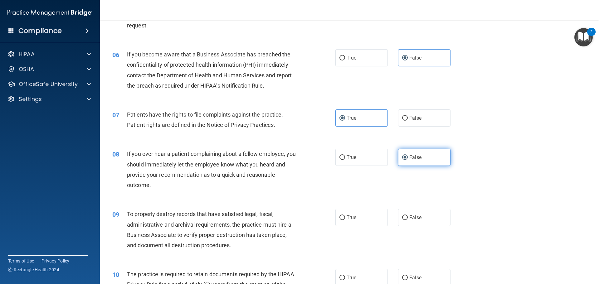
scroll to position [281, 0]
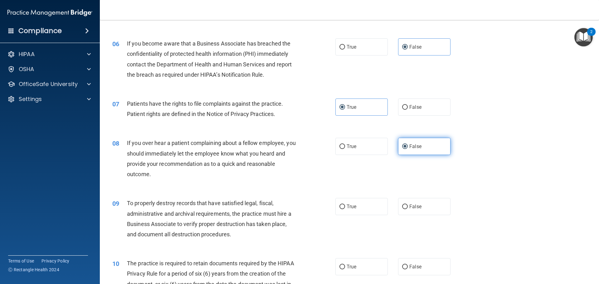
click at [413, 209] on span "False" at bounding box center [415, 207] width 12 height 6
click at [408, 209] on input "False" at bounding box center [405, 207] width 6 height 5
radio input "true"
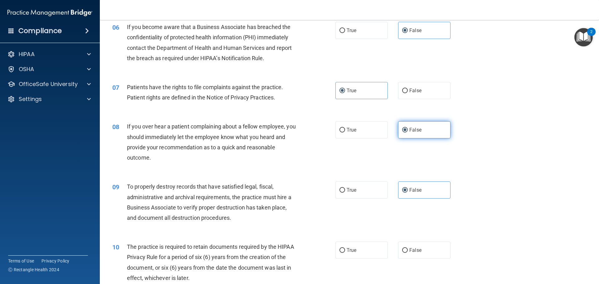
scroll to position [312, 0]
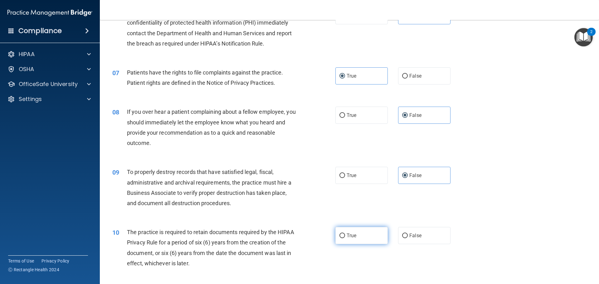
click at [355, 232] on label "True" at bounding box center [361, 235] width 52 height 17
click at [345, 234] on input "True" at bounding box center [342, 236] width 6 height 5
radio input "true"
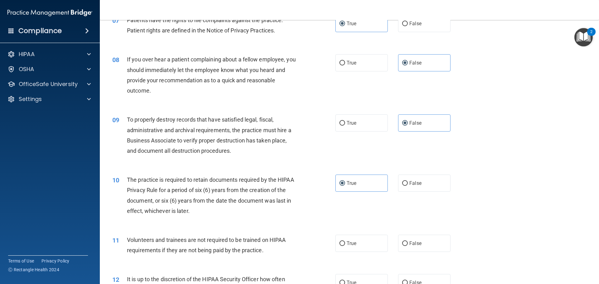
scroll to position [374, 0]
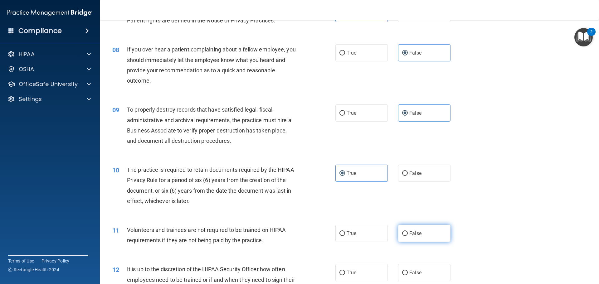
click at [406, 233] on label "False" at bounding box center [424, 233] width 52 height 17
click at [406, 233] on input "False" at bounding box center [405, 234] width 6 height 5
radio input "true"
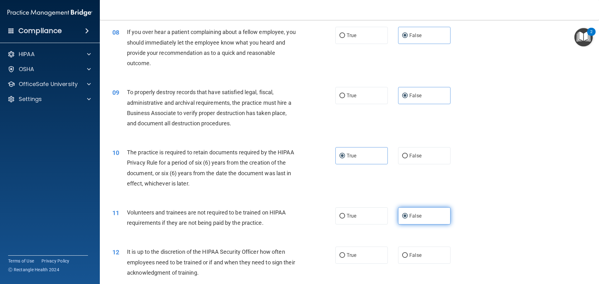
scroll to position [406, 0]
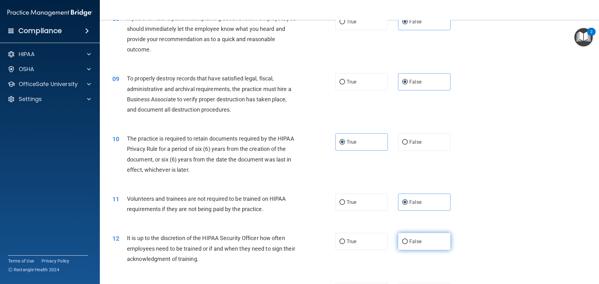
click at [406, 242] on label "False" at bounding box center [424, 241] width 52 height 17
click at [406, 242] on input "False" at bounding box center [405, 242] width 6 height 5
radio input "true"
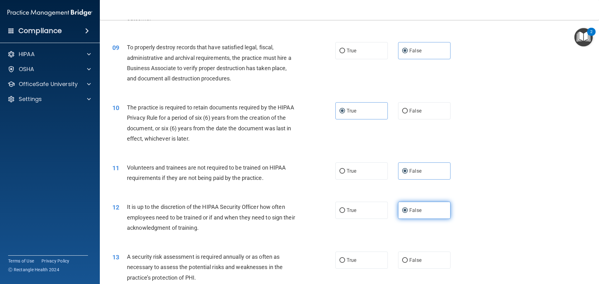
scroll to position [468, 0]
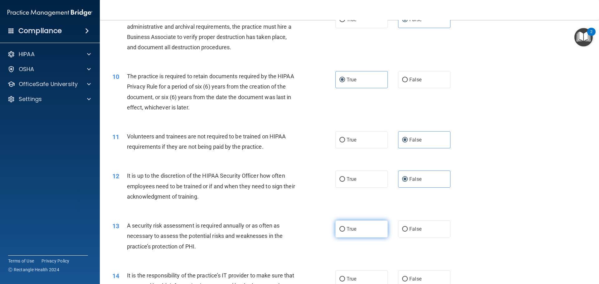
click at [372, 237] on label "True" at bounding box center [361, 229] width 52 height 17
click at [345, 232] on input "True" at bounding box center [342, 229] width 6 height 5
radio input "true"
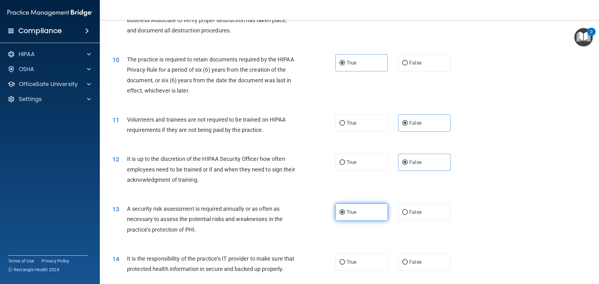
scroll to position [499, 0]
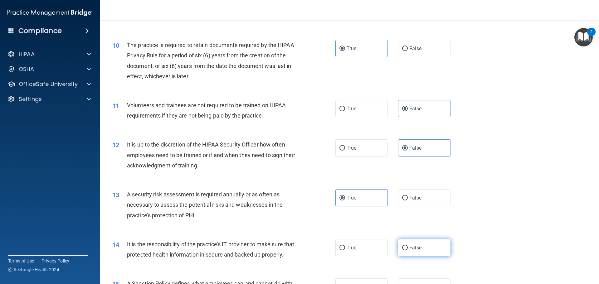
click at [399, 244] on label "False" at bounding box center [424, 247] width 52 height 17
click at [402, 246] on input "False" at bounding box center [405, 248] width 6 height 5
radio input "true"
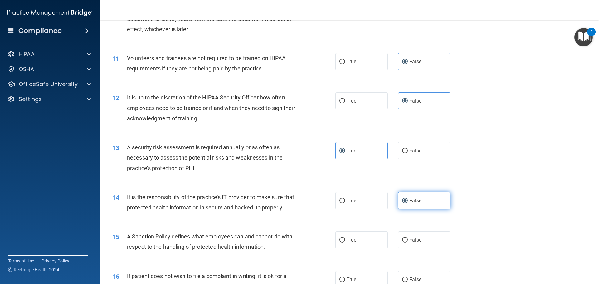
scroll to position [562, 0]
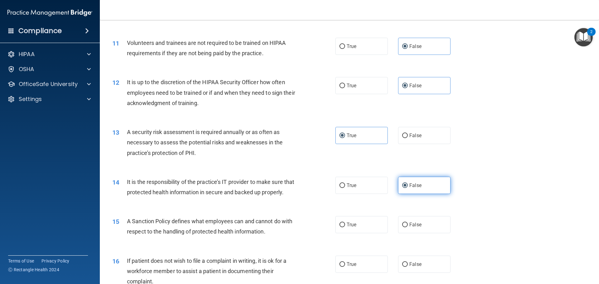
click at [399, 244] on div "15 A Sanction Policy defines what employees can and cannot do with respect to t…" at bounding box center [350, 227] width 484 height 39
click at [409, 228] on span "False" at bounding box center [415, 225] width 12 height 6
click at [407, 227] on input "False" at bounding box center [405, 225] width 6 height 5
radio input "true"
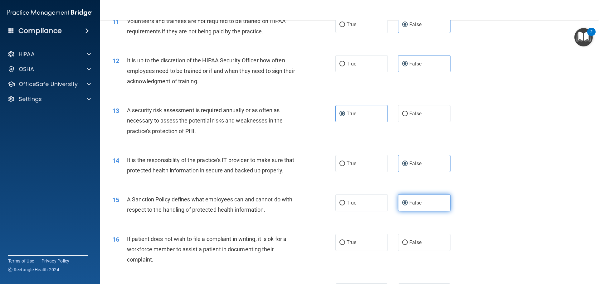
scroll to position [593, 0]
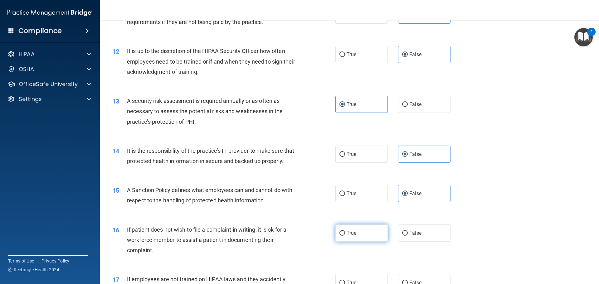
click at [373, 242] on label "True" at bounding box center [361, 233] width 52 height 17
click at [345, 236] on input "True" at bounding box center [342, 233] width 6 height 5
radio input "true"
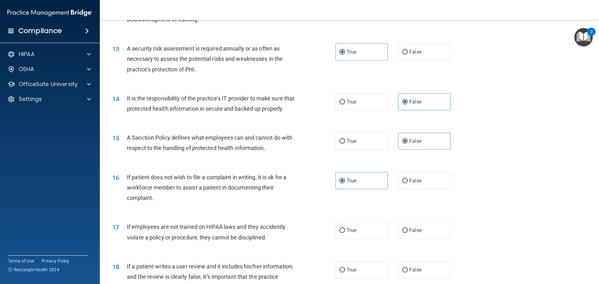
scroll to position [655, 0]
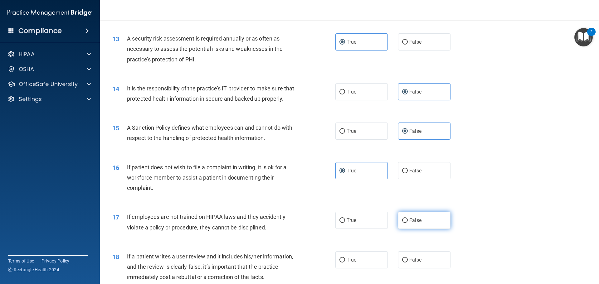
click at [404, 229] on label "False" at bounding box center [424, 220] width 52 height 17
click at [404, 223] on input "False" at bounding box center [405, 220] width 6 height 5
radio input "true"
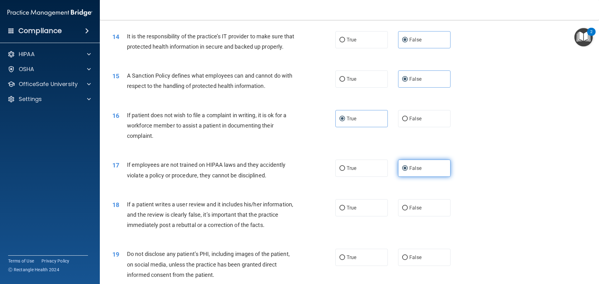
scroll to position [718, 0]
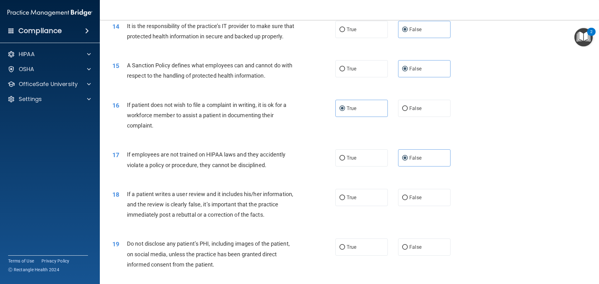
click at [404, 218] on div "18 If a patient writes a user review and it includes his/her information, and t…" at bounding box center [350, 206] width 484 height 50
click at [405, 206] on label "False" at bounding box center [424, 197] width 52 height 17
click at [405, 200] on input "False" at bounding box center [405, 198] width 6 height 5
radio input "true"
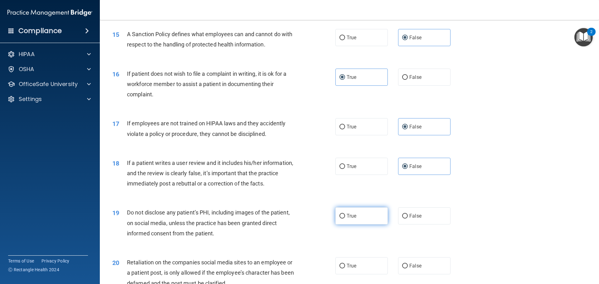
click at [375, 225] on label "True" at bounding box center [361, 215] width 52 height 17
click at [345, 219] on input "True" at bounding box center [342, 216] width 6 height 5
radio input "true"
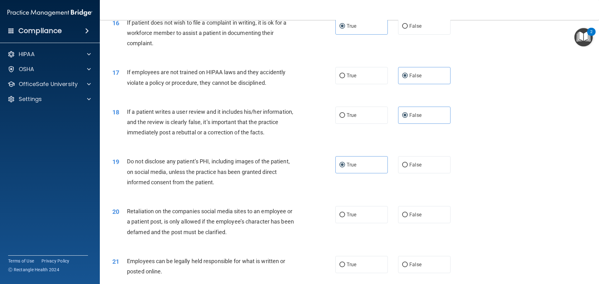
scroll to position [811, 0]
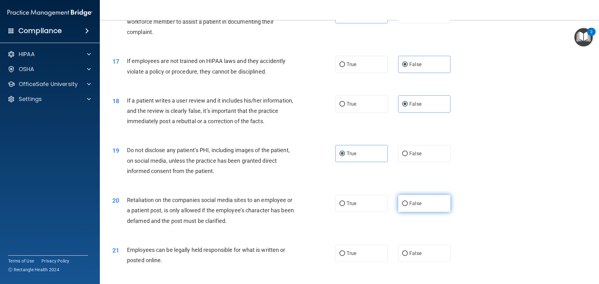
click at [405, 206] on input "False" at bounding box center [405, 204] width 6 height 5
radio input "true"
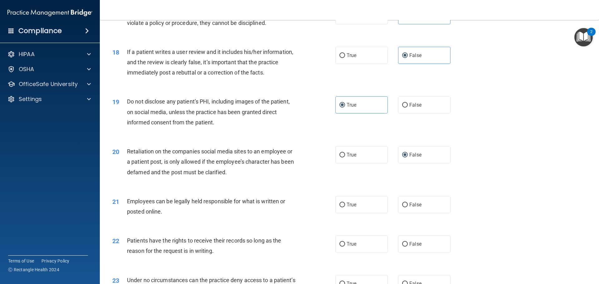
scroll to position [874, 0]
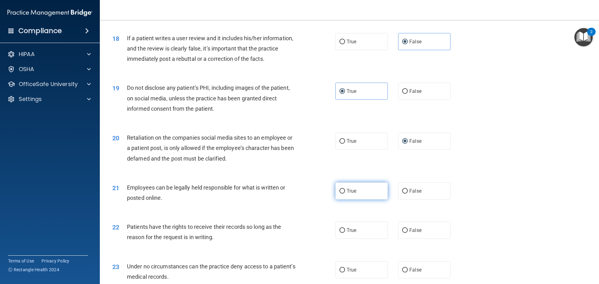
click at [346, 196] on label "True" at bounding box center [361, 191] width 52 height 17
click at [345, 194] on input "True" at bounding box center [342, 191] width 6 height 5
radio input "true"
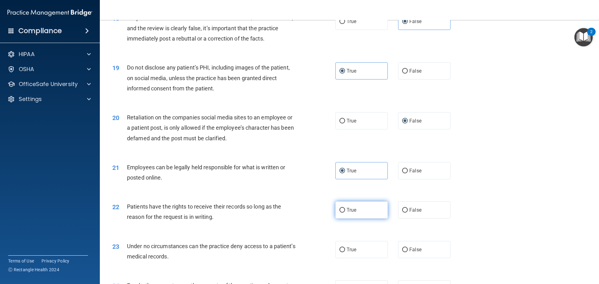
scroll to position [905, 0]
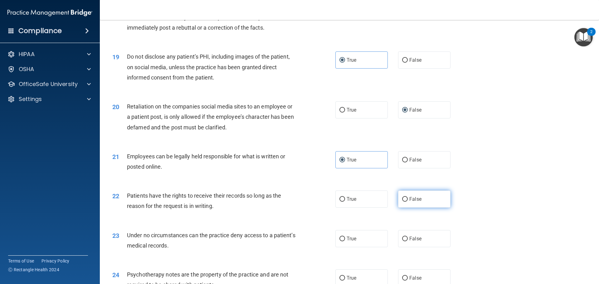
click at [405, 208] on label "False" at bounding box center [424, 199] width 52 height 17
click at [405, 202] on input "False" at bounding box center [405, 199] width 6 height 5
radio input "true"
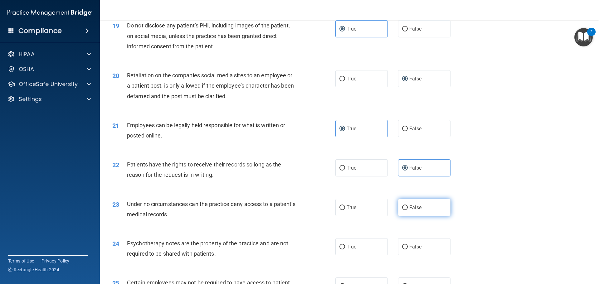
click at [419, 216] on label "False" at bounding box center [424, 207] width 52 height 17
click at [408, 210] on input "False" at bounding box center [405, 208] width 6 height 5
radio input "true"
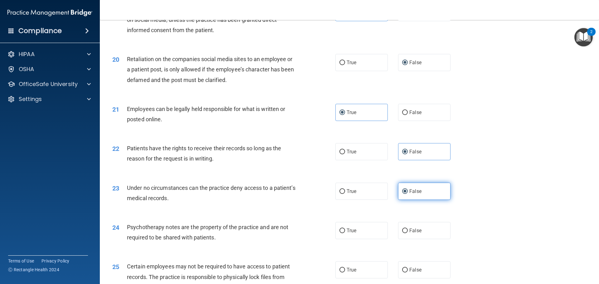
scroll to position [967, 0]
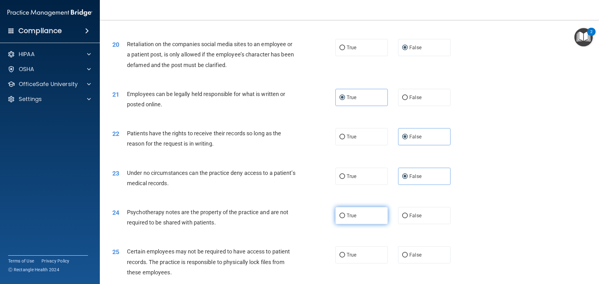
click at [378, 224] on label "True" at bounding box center [361, 215] width 52 height 17
click at [345, 218] on input "True" at bounding box center [342, 216] width 6 height 5
radio input "true"
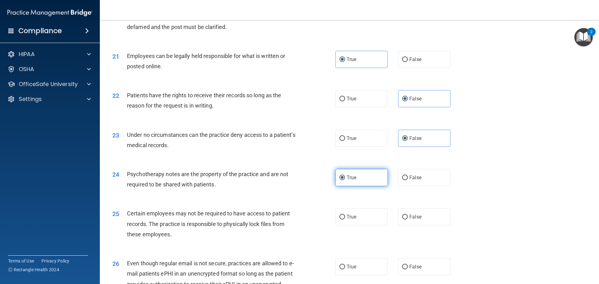
scroll to position [1030, 0]
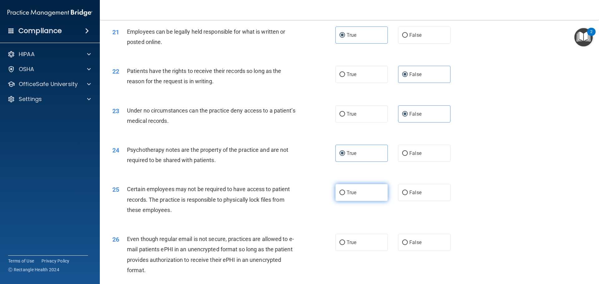
click at [365, 201] on label "True" at bounding box center [361, 192] width 52 height 17
click at [345, 195] on input "True" at bounding box center [342, 193] width 6 height 5
radio input "true"
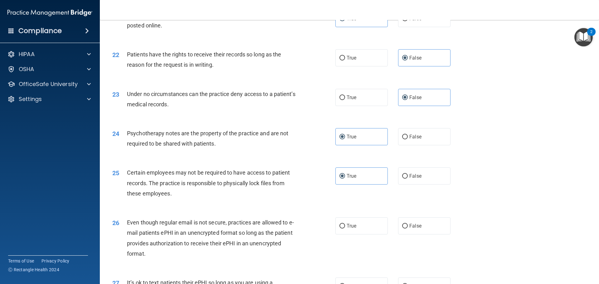
scroll to position [1061, 0]
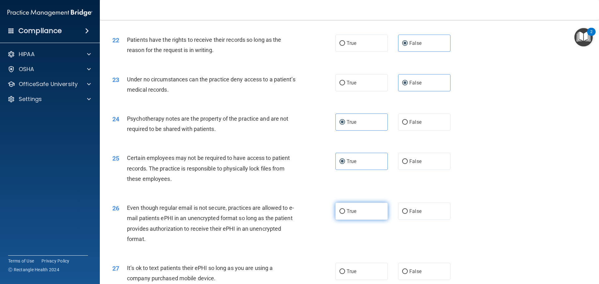
click at [365, 220] on label "True" at bounding box center [361, 211] width 52 height 17
click at [345, 214] on input "True" at bounding box center [342, 211] width 6 height 5
radio input "true"
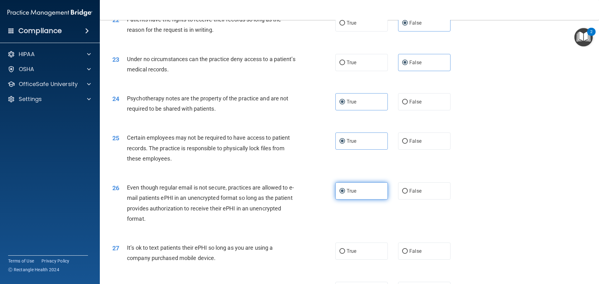
scroll to position [1092, 0]
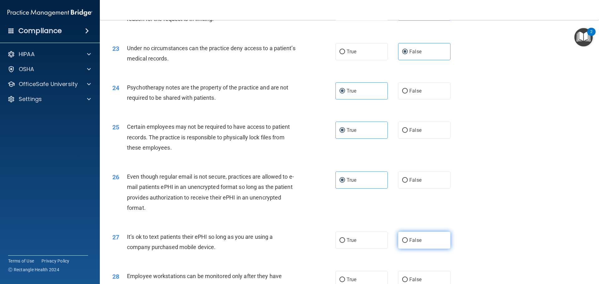
click at [421, 246] on label "False" at bounding box center [424, 240] width 52 height 17
click at [408, 243] on input "False" at bounding box center [405, 240] width 6 height 5
radio input "true"
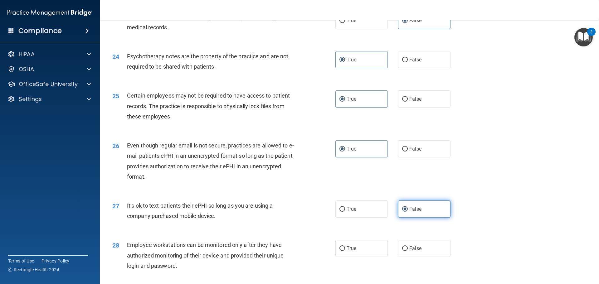
scroll to position [1154, 0]
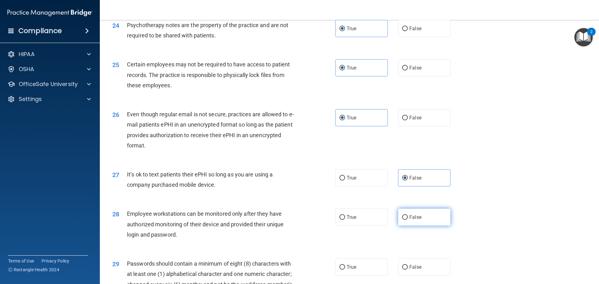
click at [421, 226] on label "False" at bounding box center [424, 217] width 52 height 17
click at [408, 220] on input "False" at bounding box center [405, 217] width 6 height 5
radio input "true"
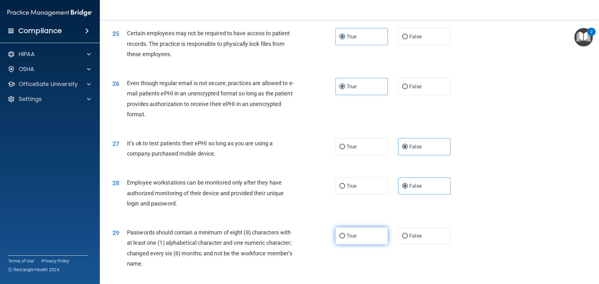
click at [364, 245] on label "True" at bounding box center [361, 235] width 52 height 17
click at [345, 239] on input "True" at bounding box center [342, 236] width 6 height 5
radio input "true"
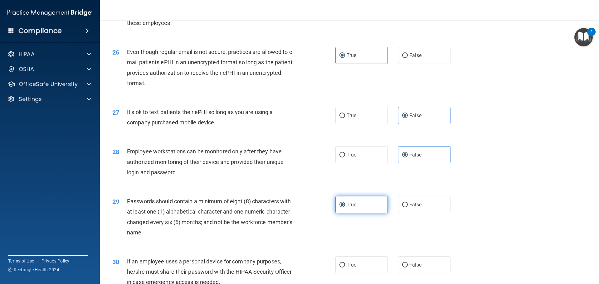
scroll to position [1248, 0]
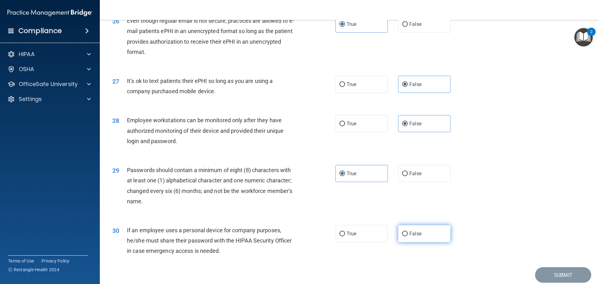
click at [421, 242] on label "False" at bounding box center [424, 233] width 52 height 17
click at [408, 237] on input "False" at bounding box center [405, 234] width 6 height 5
radio input "true"
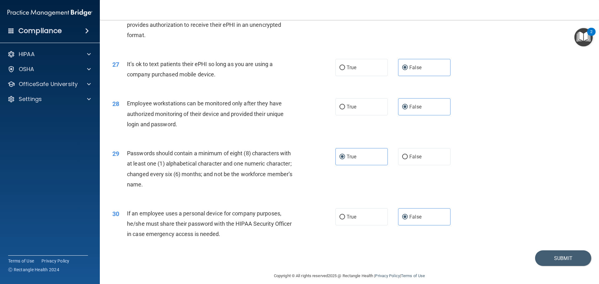
scroll to position [1279, 0]
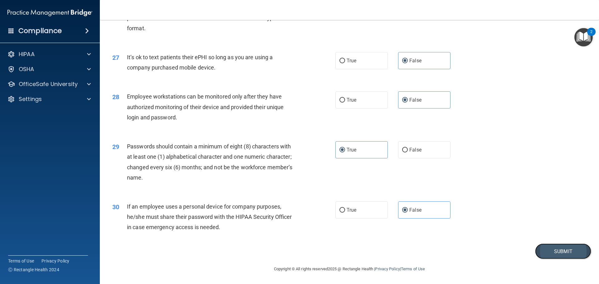
click at [551, 252] on button "Submit" at bounding box center [563, 252] width 56 height 16
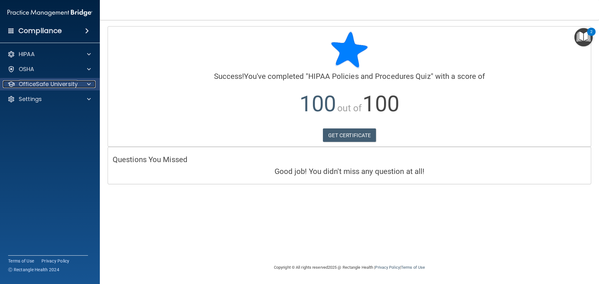
click at [73, 81] on p "OfficeSafe University" at bounding box center [48, 83] width 59 height 7
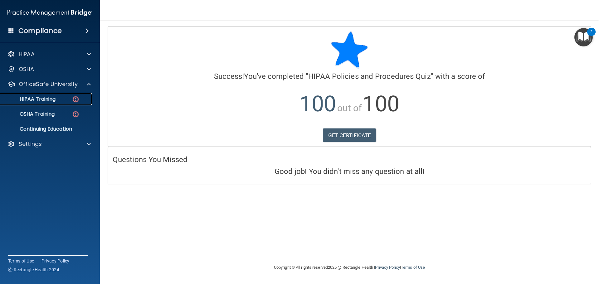
click at [79, 100] on img at bounding box center [76, 99] width 8 height 8
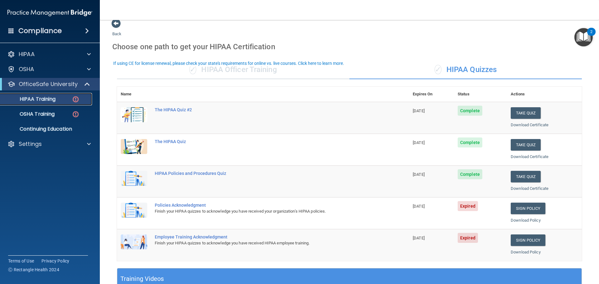
scroll to position [31, 0]
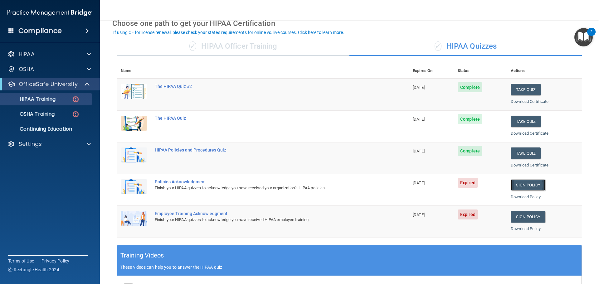
click at [511, 184] on link "Sign Policy" at bounding box center [528, 185] width 35 height 12
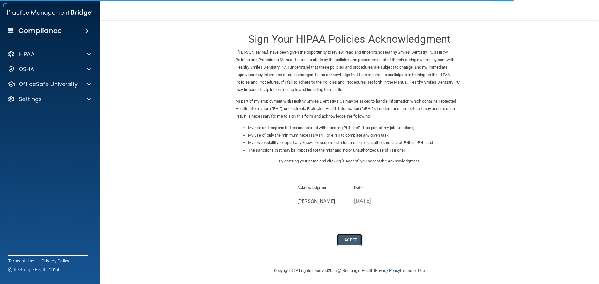
click at [352, 237] on button "I Agree" at bounding box center [349, 240] width 25 height 12
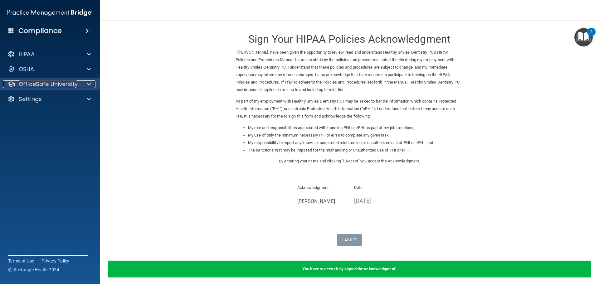
click at [73, 87] on p "OfficeSafe University" at bounding box center [48, 83] width 59 height 7
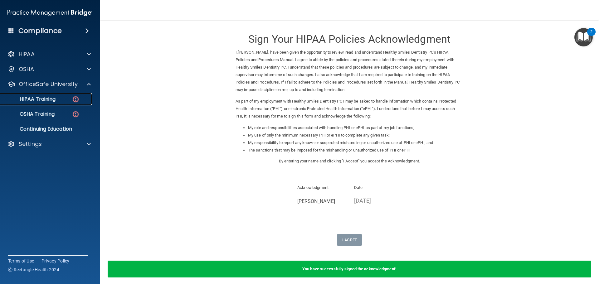
click at [66, 99] on div "HIPAA Training" at bounding box center [46, 99] width 85 height 6
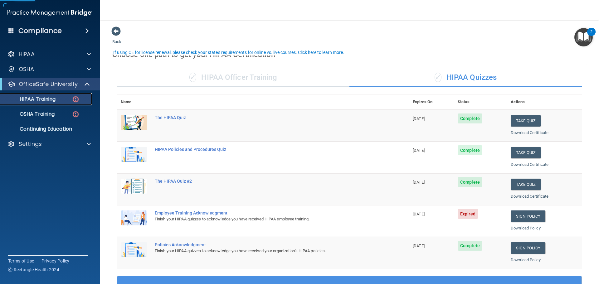
scroll to position [31, 0]
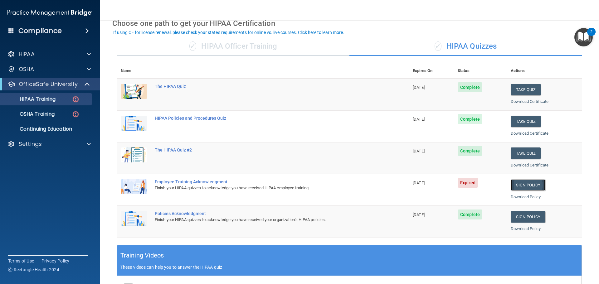
click at [522, 183] on link "Sign Policy" at bounding box center [528, 185] width 35 height 12
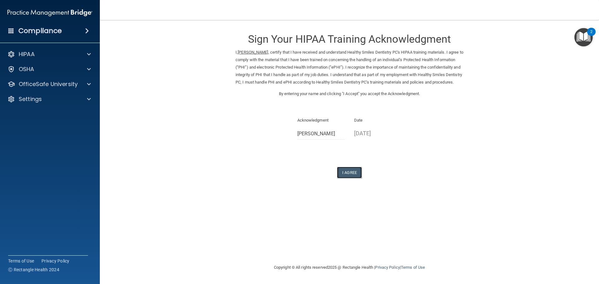
click at [348, 178] on button "I Agree" at bounding box center [349, 173] width 25 height 12
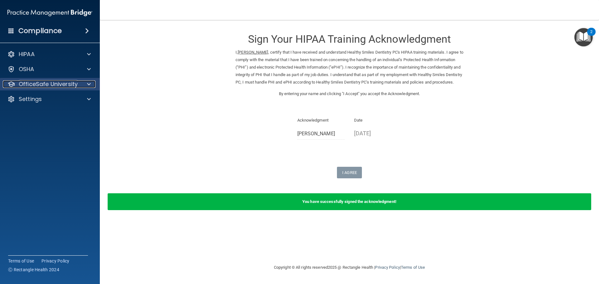
click at [77, 87] on div "OfficeSafe University" at bounding box center [41, 83] width 77 height 7
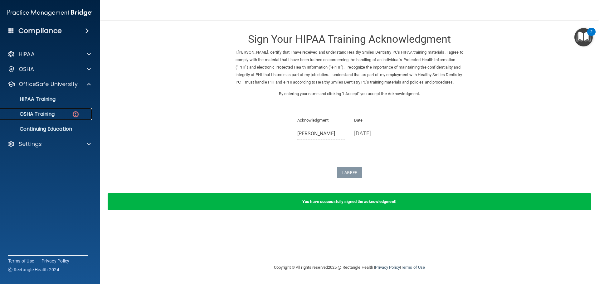
click at [80, 112] on div "OSHA Training" at bounding box center [46, 114] width 85 height 6
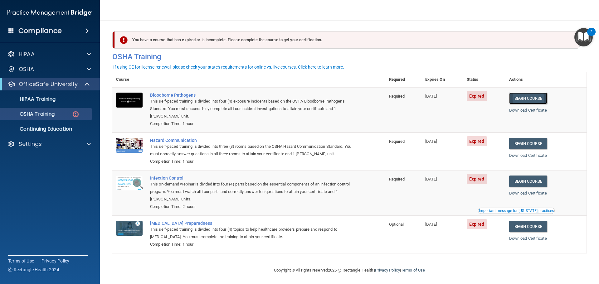
click at [537, 100] on link "Begin Course" at bounding box center [528, 99] width 38 height 12
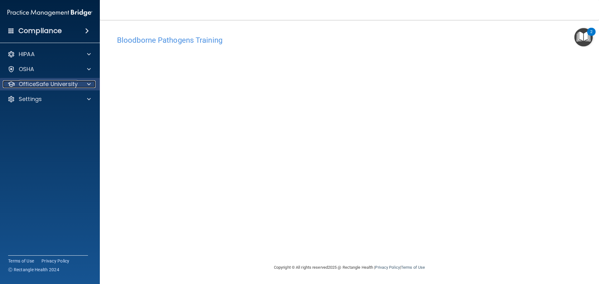
click at [69, 87] on p "OfficeSafe University" at bounding box center [48, 83] width 59 height 7
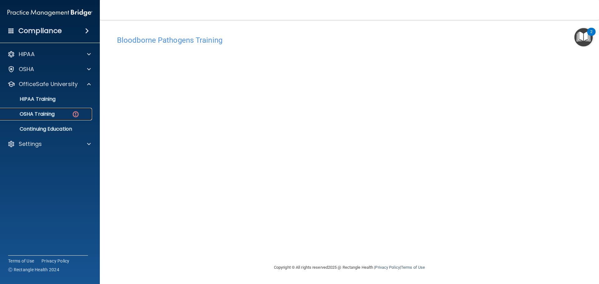
click at [53, 113] on p "OSHA Training" at bounding box center [29, 114] width 51 height 6
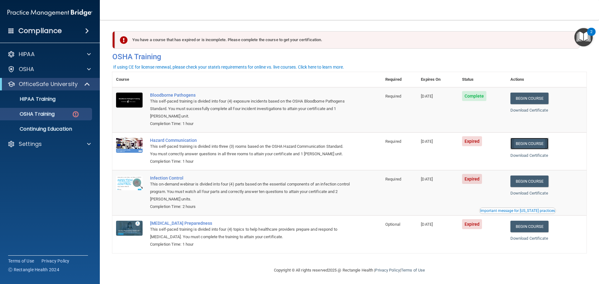
click at [534, 141] on link "Begin Course" at bounding box center [529, 144] width 38 height 12
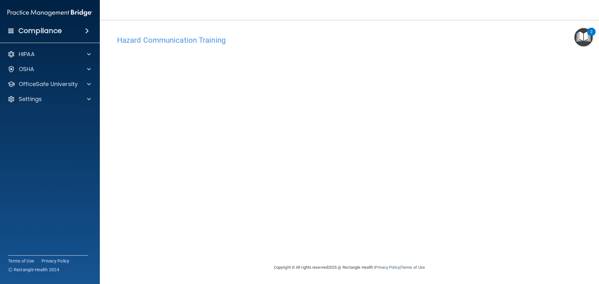
click at [438, 220] on div "Hazard Communication Training This course doesn’t expire until [DATE]. Are you …" at bounding box center [349, 148] width 474 height 232
click at [65, 86] on p "OfficeSafe University" at bounding box center [48, 83] width 59 height 7
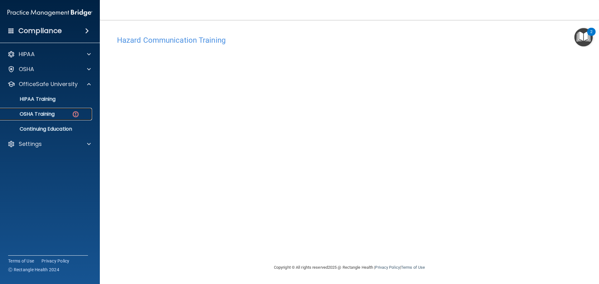
click at [65, 116] on div "OSHA Training" at bounding box center [46, 114] width 85 height 6
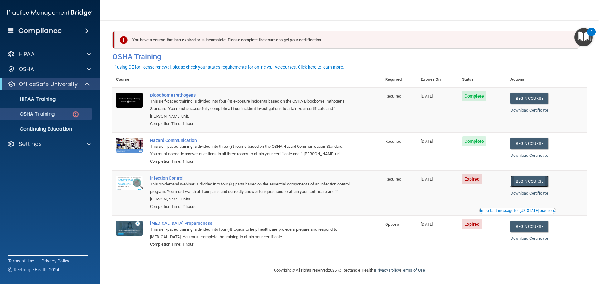
click at [518, 186] on link "Begin Course" at bounding box center [529, 182] width 38 height 12
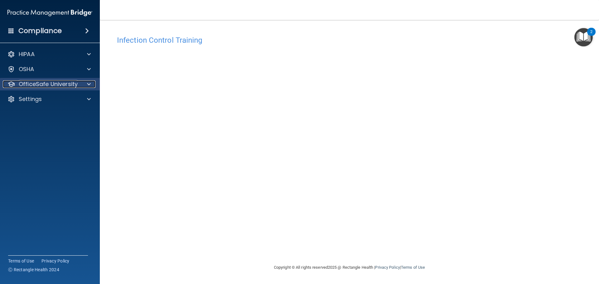
click at [58, 84] on p "OfficeSafe University" at bounding box center [48, 83] width 59 height 7
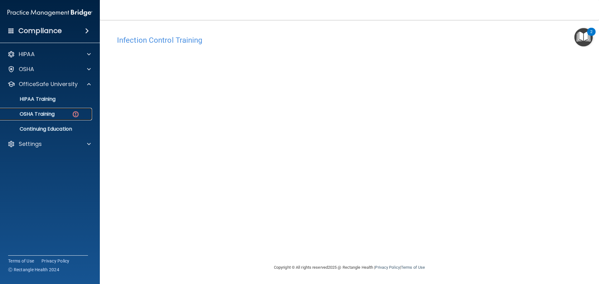
click at [61, 112] on div "OSHA Training" at bounding box center [46, 114] width 85 height 6
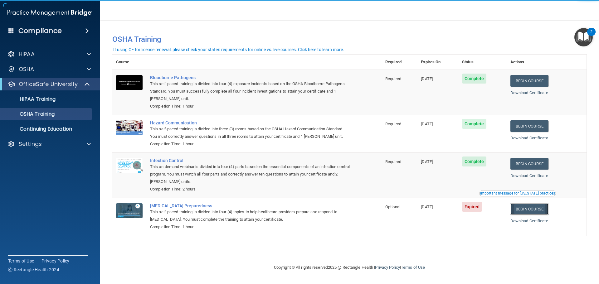
click at [526, 210] on link "Begin Course" at bounding box center [529, 209] width 38 height 12
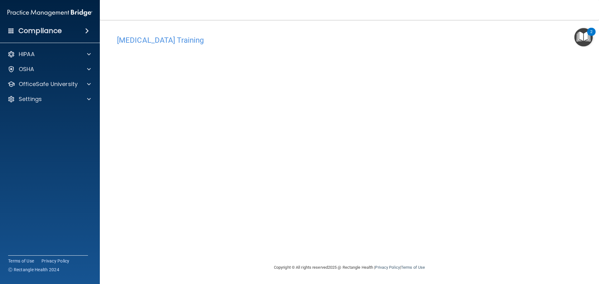
click at [105, 145] on main "[MEDICAL_DATA] Training This course doesn’t expire until [DATE]. Are you sure y…" at bounding box center [349, 152] width 499 height 264
click at [46, 89] on div "OfficeSafe University" at bounding box center [50, 84] width 100 height 12
click at [76, 85] on p "OfficeSafe University" at bounding box center [48, 83] width 59 height 7
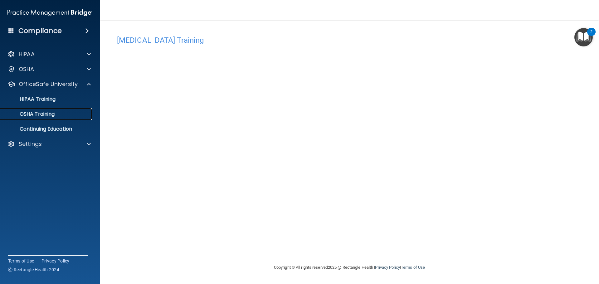
click at [79, 110] on link "OSHA Training" at bounding box center [43, 114] width 98 height 12
